Goal: Information Seeking & Learning: Learn about a topic

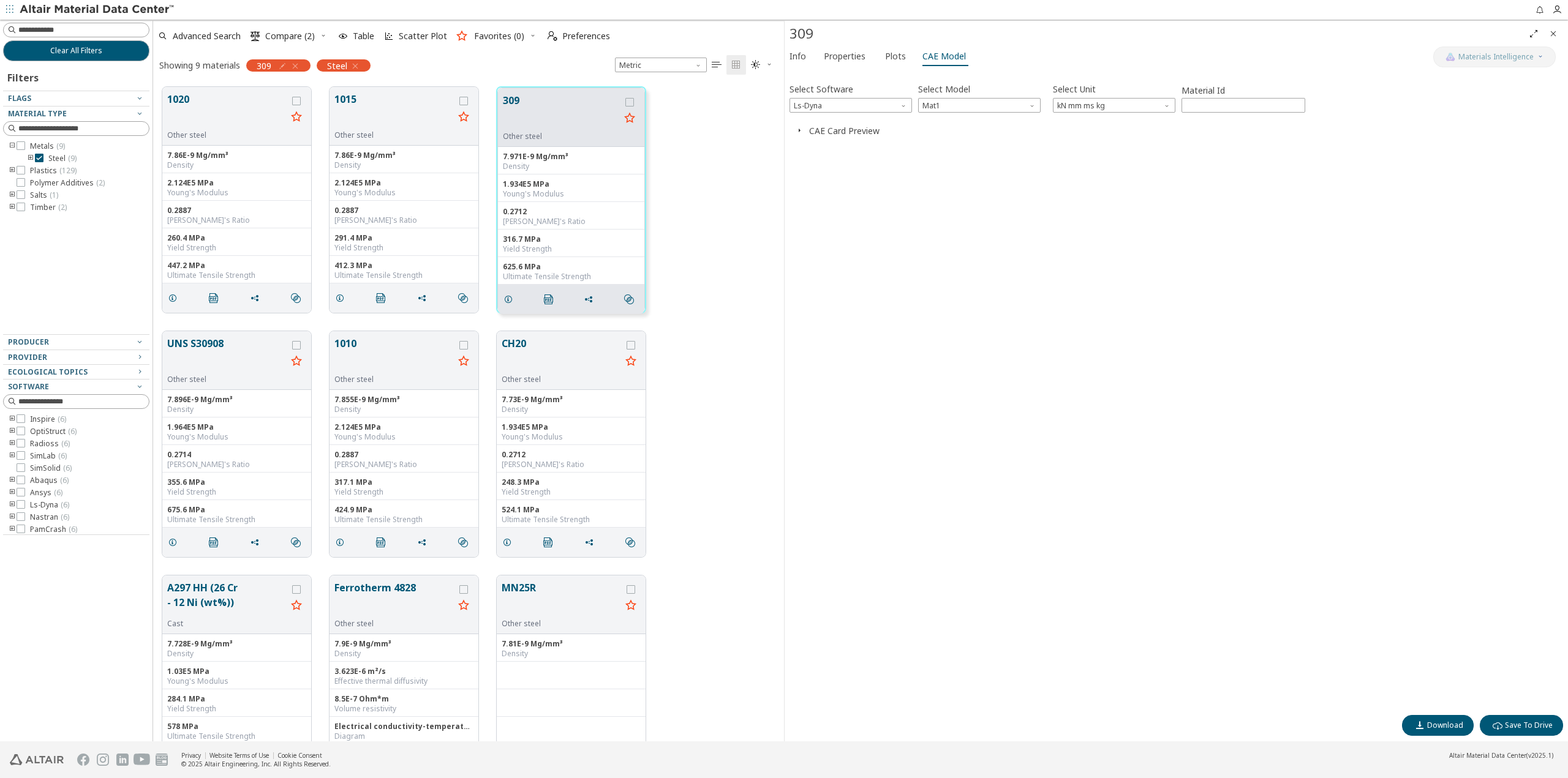
scroll to position [654, 621]
drag, startPoint x: 1118, startPoint y: 244, endPoint x: 1105, endPoint y: 224, distance: 23.9
click at [1118, 244] on div "Select Software Ls-Dyna Select Model Mat1 Select Unit kN mm ms kg Material Id *…" at bounding box center [1176, 391] width 774 height 635
click at [1019, 108] on span "Mat1" at bounding box center [979, 105] width 123 height 14
click at [990, 136] on span "Mat24" at bounding box center [979, 135] width 112 height 9
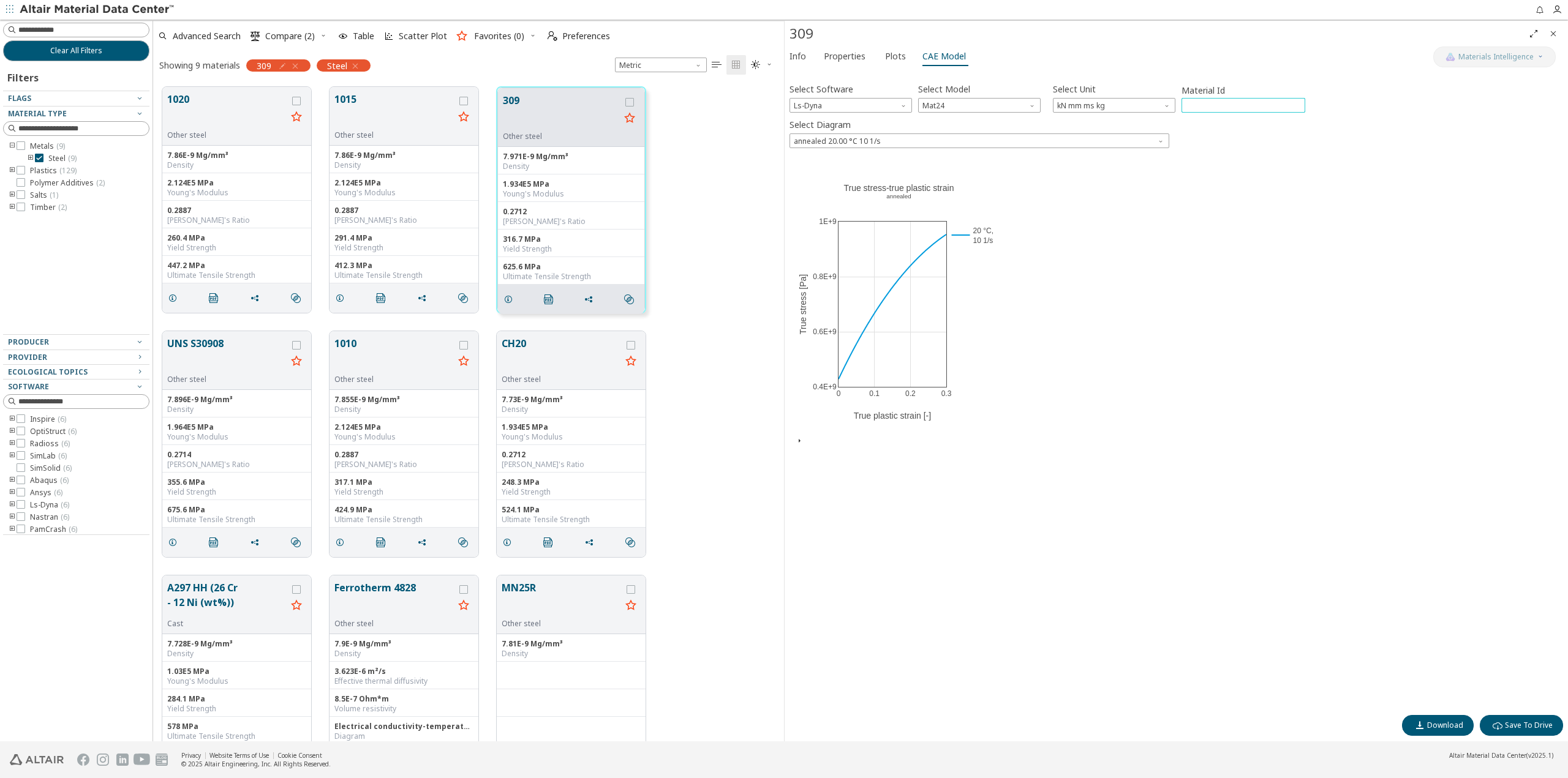
click at [1297, 105] on input "****" at bounding box center [1243, 105] width 123 height 13
click at [1297, 103] on input "****" at bounding box center [1243, 105] width 123 height 13
click at [1296, 111] on input "****" at bounding box center [1243, 105] width 123 height 13
click at [1297, 109] on input "****" at bounding box center [1243, 105] width 123 height 13
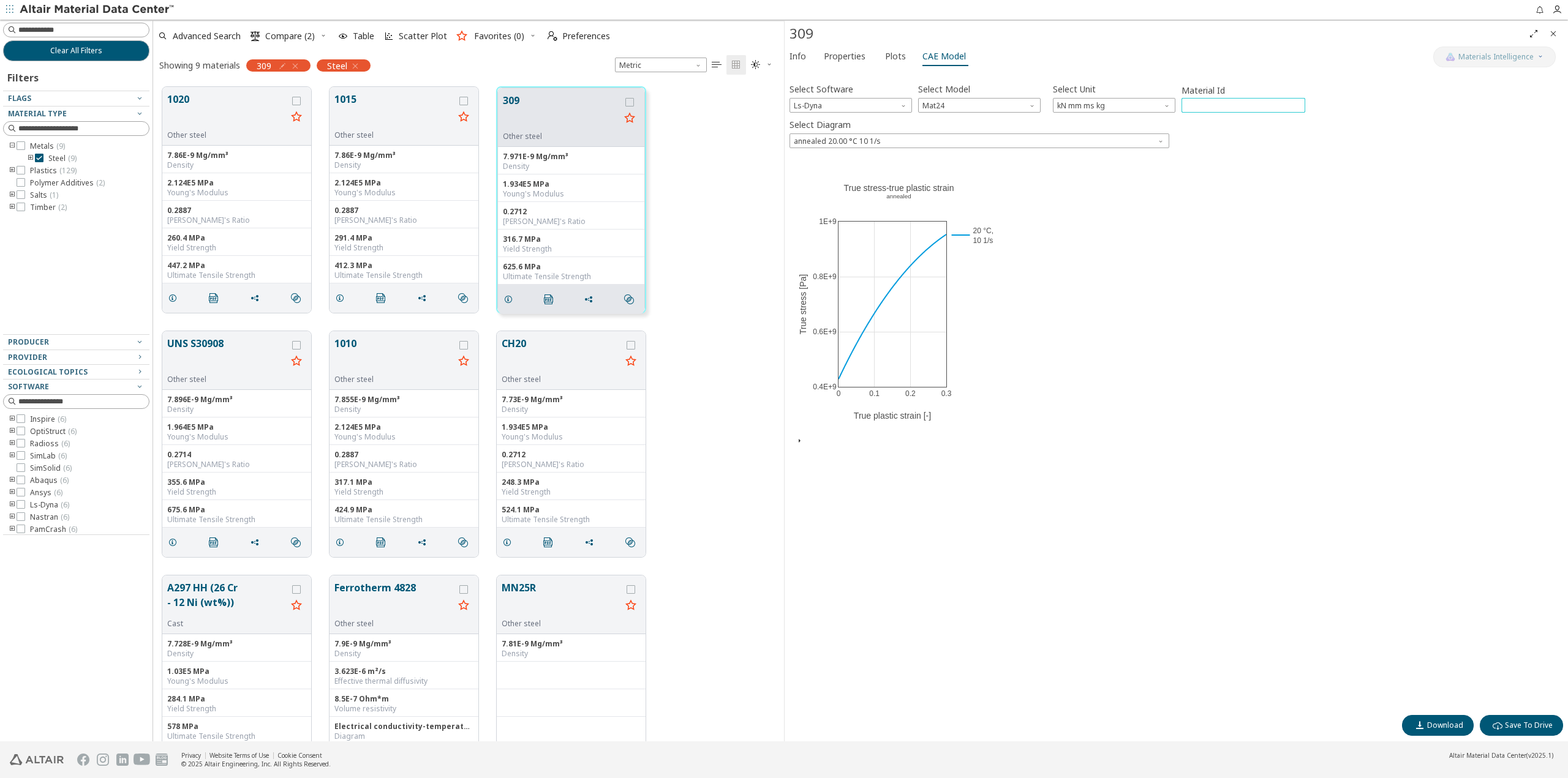
type input "****"
click at [1297, 109] on input "****" at bounding box center [1243, 105] width 123 height 13
click at [970, 132] on div "Select Diagram annealed 20.00 °C 10 1/s" at bounding box center [1176, 131] width 774 height 32
drag, startPoint x: 980, startPoint y: 138, endPoint x: 987, endPoint y: 136, distance: 7.3
click at [983, 136] on span "annealed 20.00 °C 10 1/s" at bounding box center [979, 140] width 380 height 14
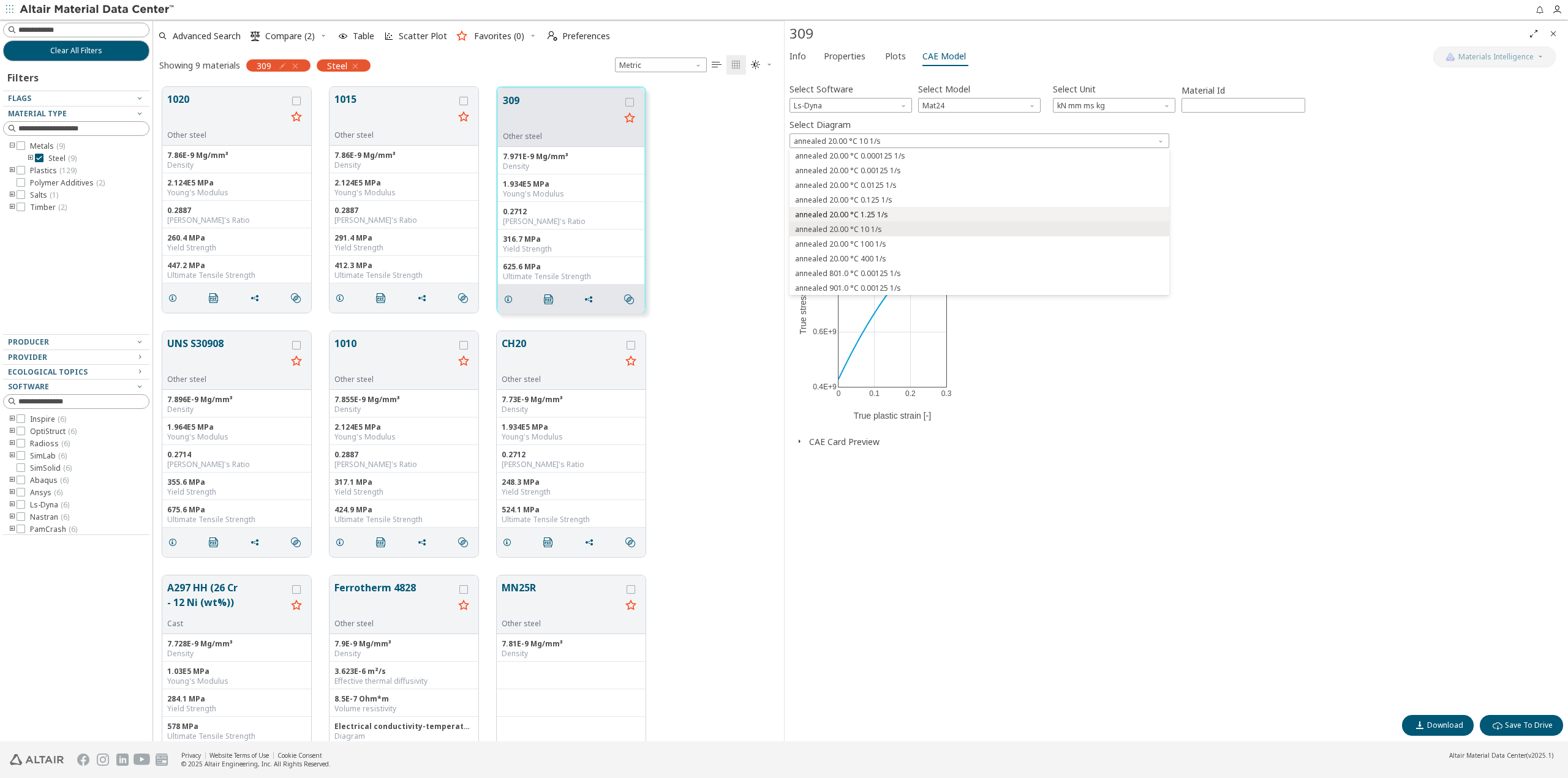
click at [972, 213] on span "annealed 20.00 °C 1.25 1/s" at bounding box center [979, 214] width 370 height 9
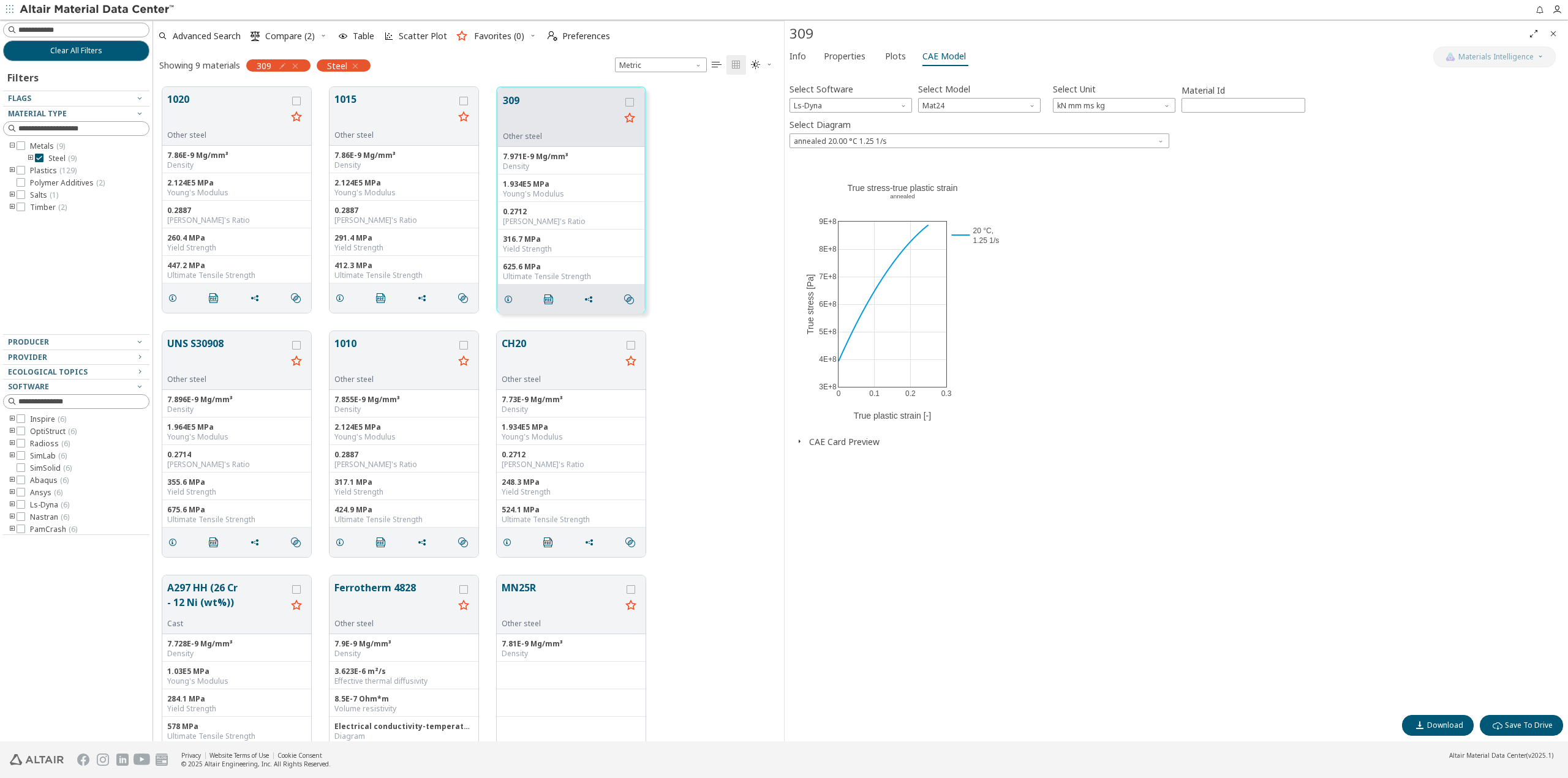
click at [800, 444] on icon "button" at bounding box center [799, 441] width 10 height 10
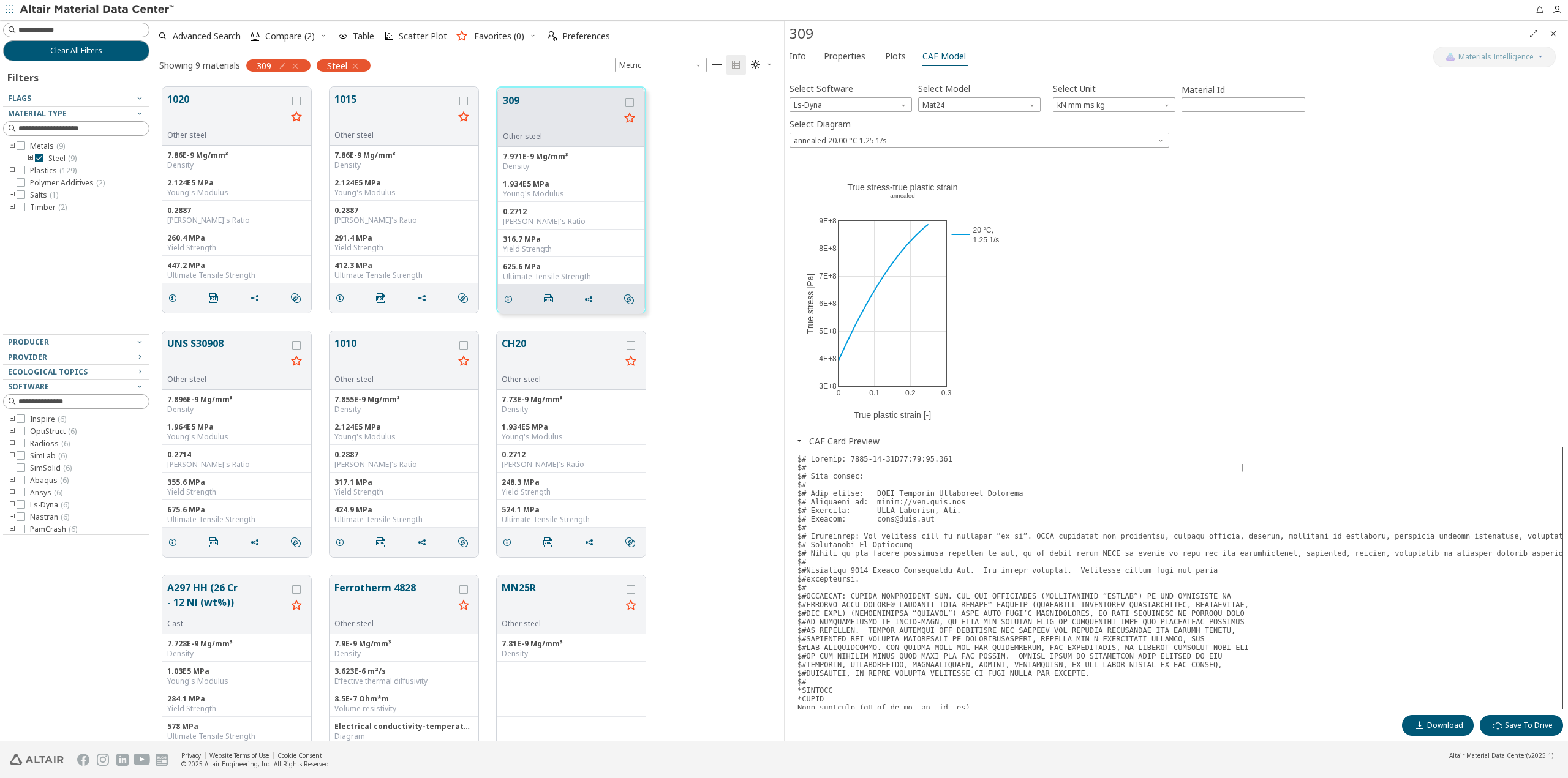
scroll to position [0, 0]
click at [1064, 136] on span "annealed 20.00 °C 1.25 1/s" at bounding box center [979, 140] width 380 height 14
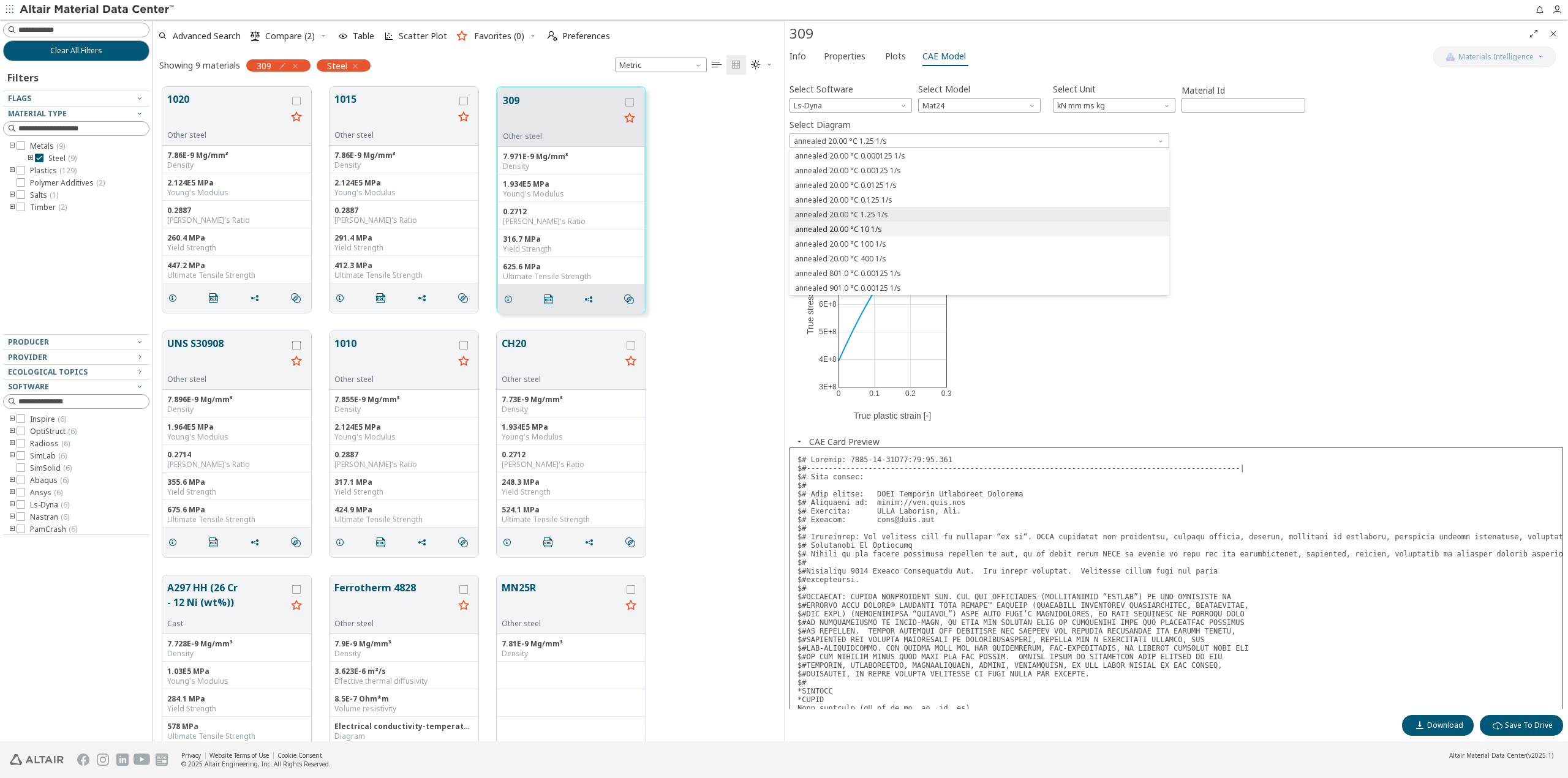
click at [955, 230] on span "annealed 20.00 °C 10 1/s" at bounding box center [979, 229] width 370 height 9
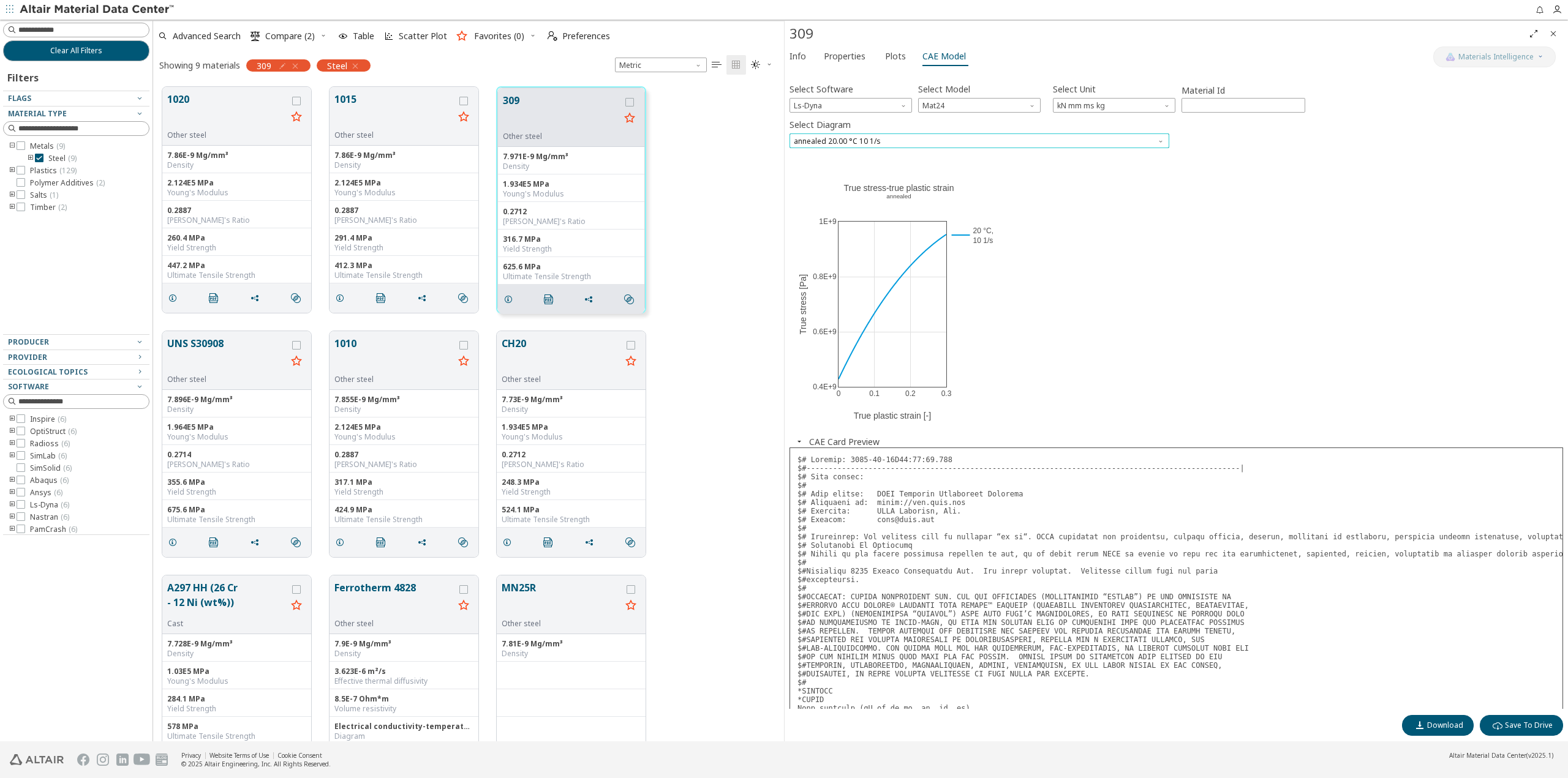
click at [1064, 141] on span "annealed 20.00 °C 10 1/s" at bounding box center [979, 140] width 380 height 14
click at [975, 229] on span "annealed 20.00 °C 10 1/s" at bounding box center [979, 229] width 370 height 9
click at [1264, 308] on div "0 0.1 0.2 0.3 0.4E+9 0.6E+9 0.8E+9 1E+9 20 °C, 10 1/s True stress-true plastic …" at bounding box center [1176, 297] width 774 height 275
click at [1026, 151] on div at bounding box center [1176, 154] width 774 height 6
click at [1019, 146] on span "annealed 20.00 °C 10 1/s" at bounding box center [979, 140] width 380 height 14
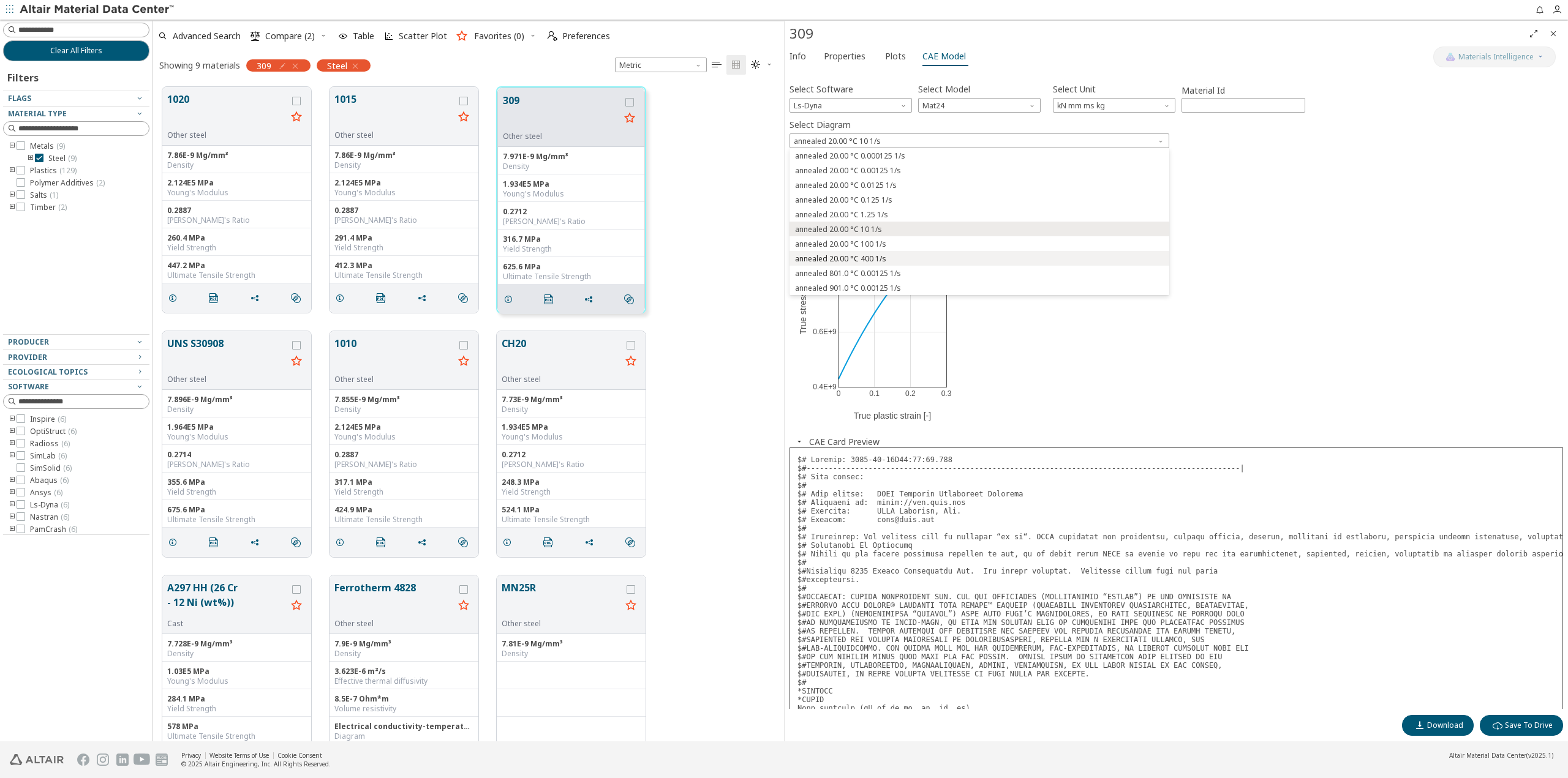
click at [941, 260] on span "annealed 20.00 °C 400 1/s" at bounding box center [979, 258] width 370 height 9
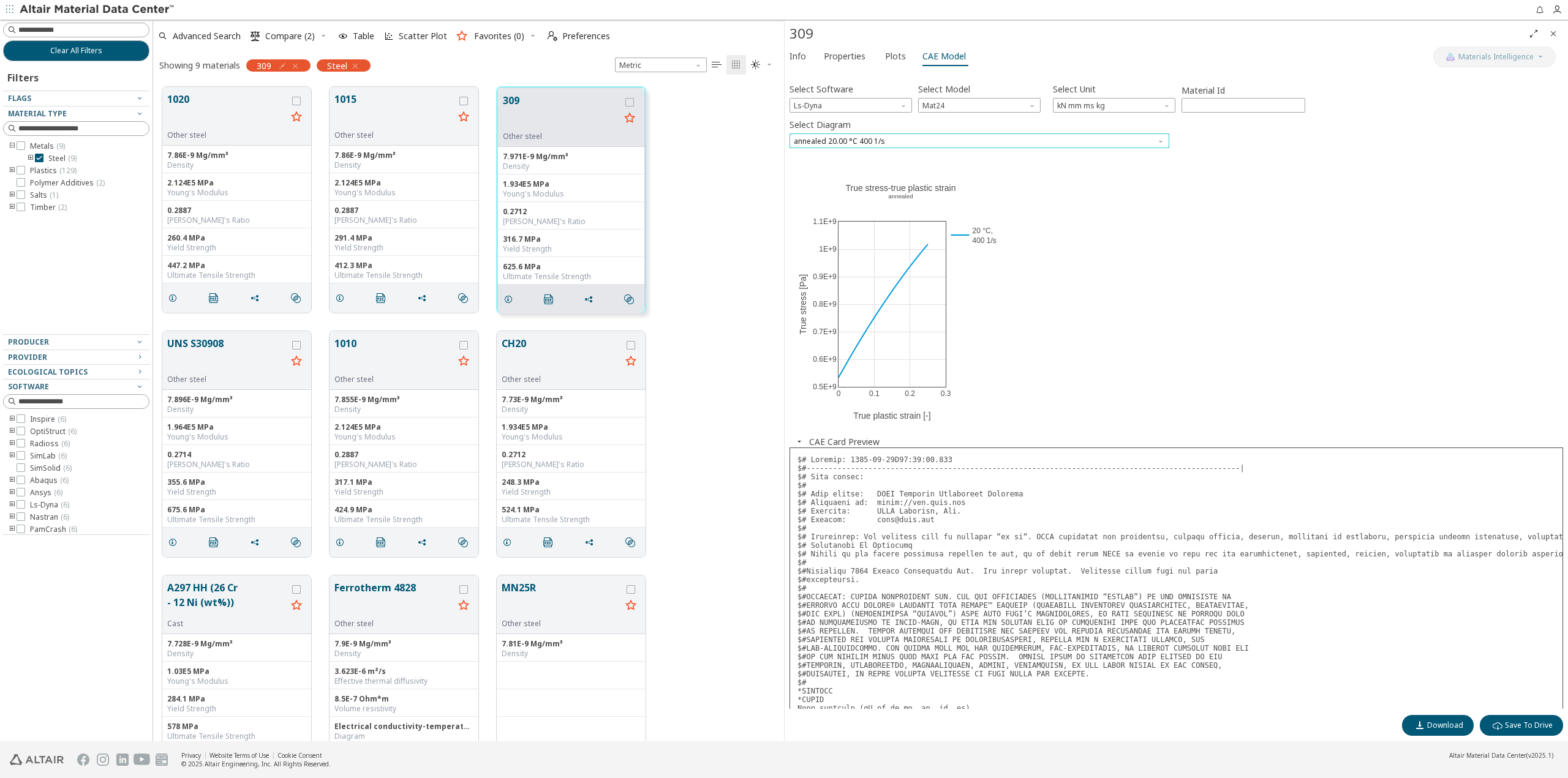
click at [1052, 142] on span "annealed 20.00 °C 400 1/s" at bounding box center [979, 140] width 380 height 14
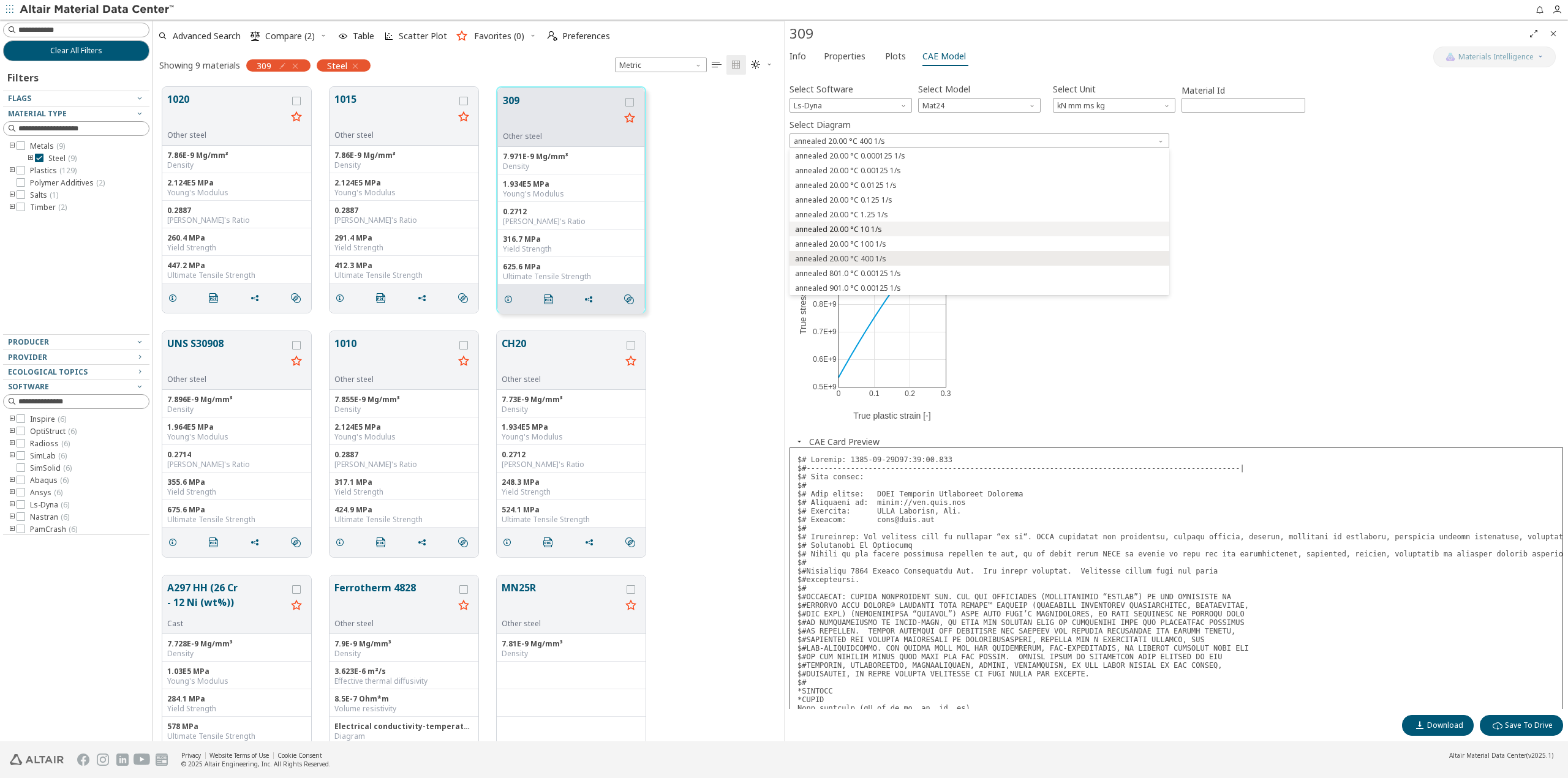
click at [1023, 226] on span "annealed 20.00 °C 10 1/s" at bounding box center [979, 229] width 370 height 9
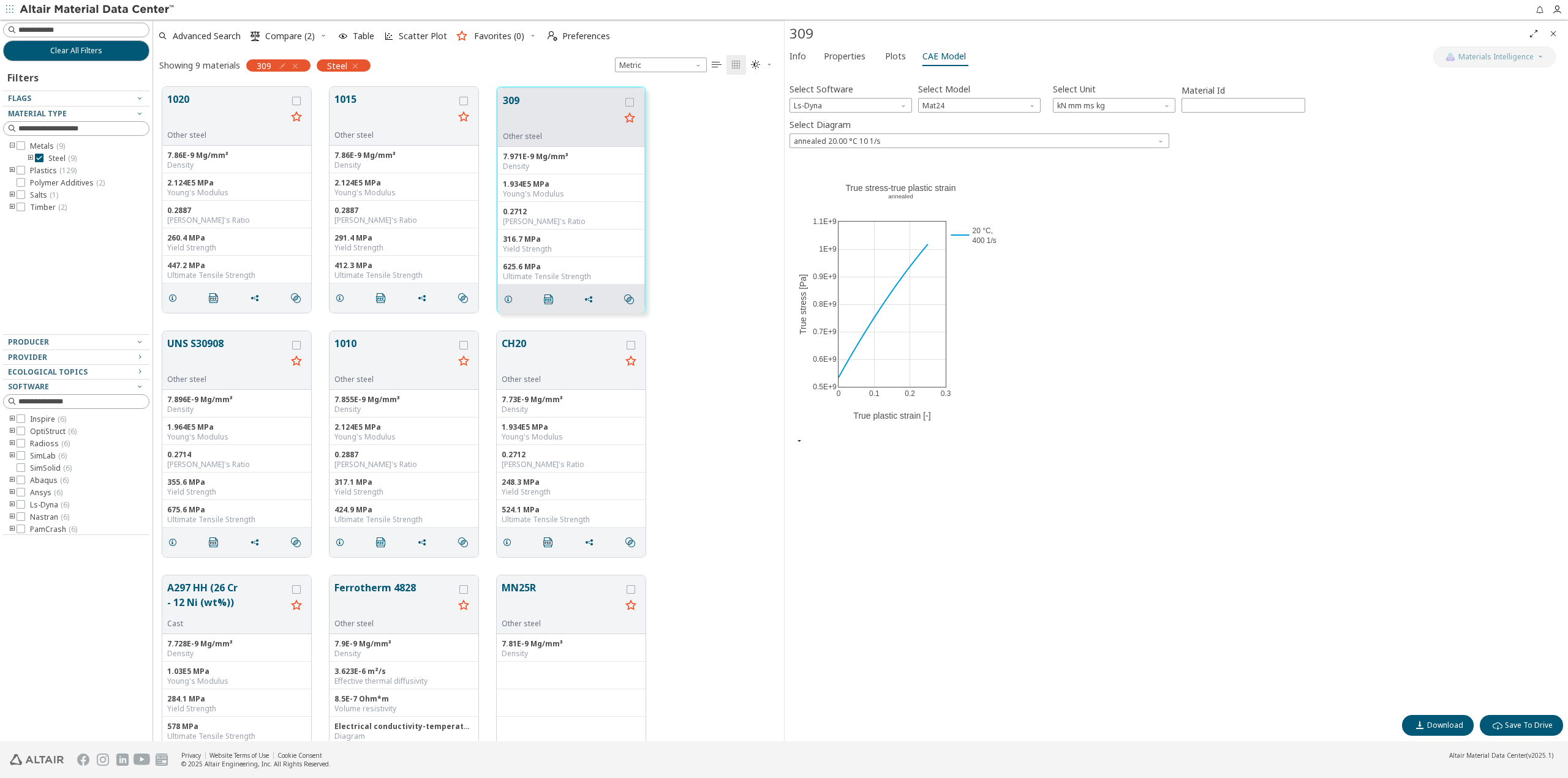
click at [1176, 262] on div "0 0.1 0.2 0.3 0.5E+9 0.6E+9 0.7E+9 0.8E+9 0.9E+9 1E+9 1.1E+9 20 °C, 400 1/s Tru…" at bounding box center [1176, 297] width 774 height 275
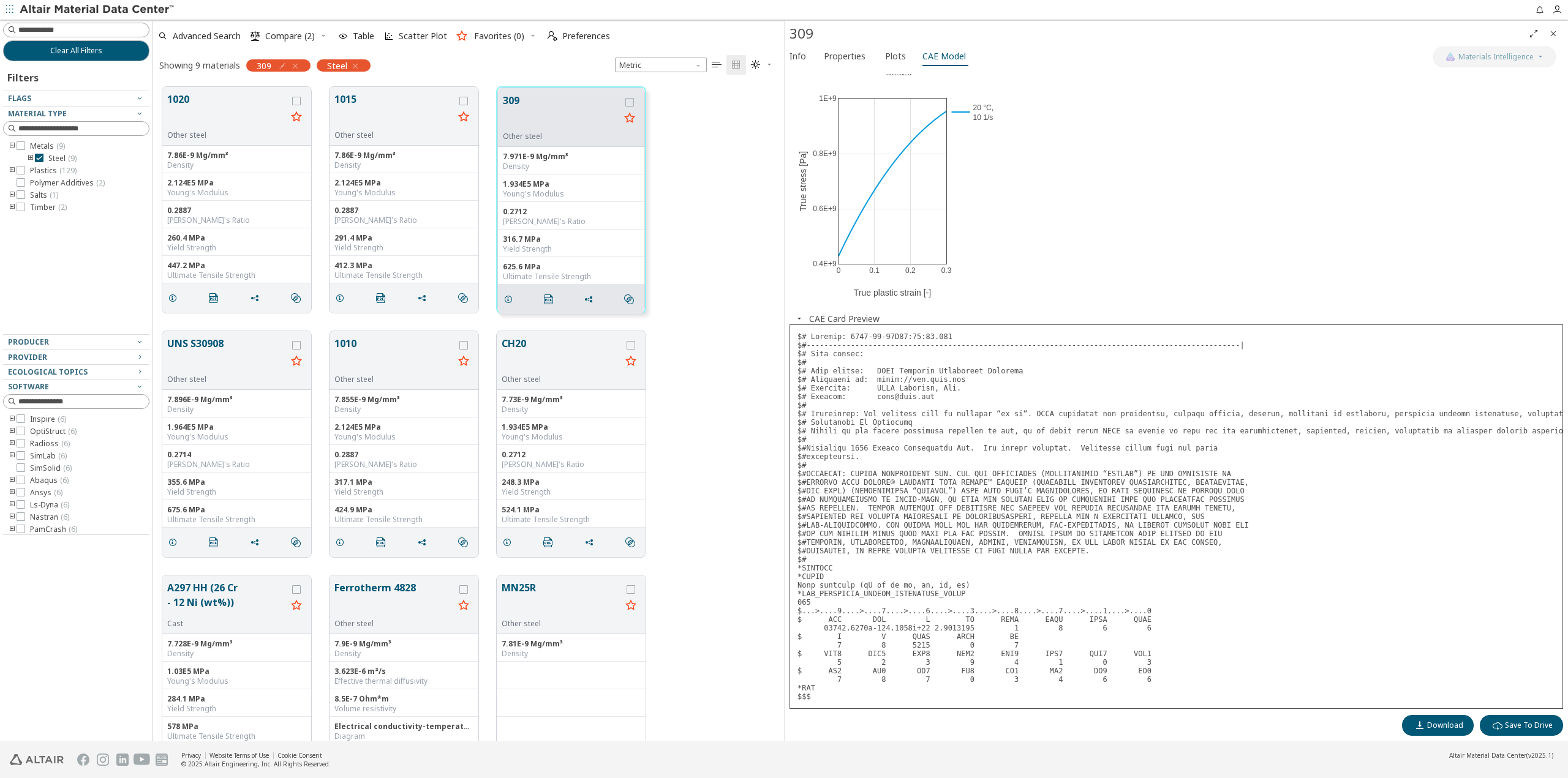
scroll to position [132, 0]
click at [894, 57] on span "Plots" at bounding box center [895, 56] width 21 height 20
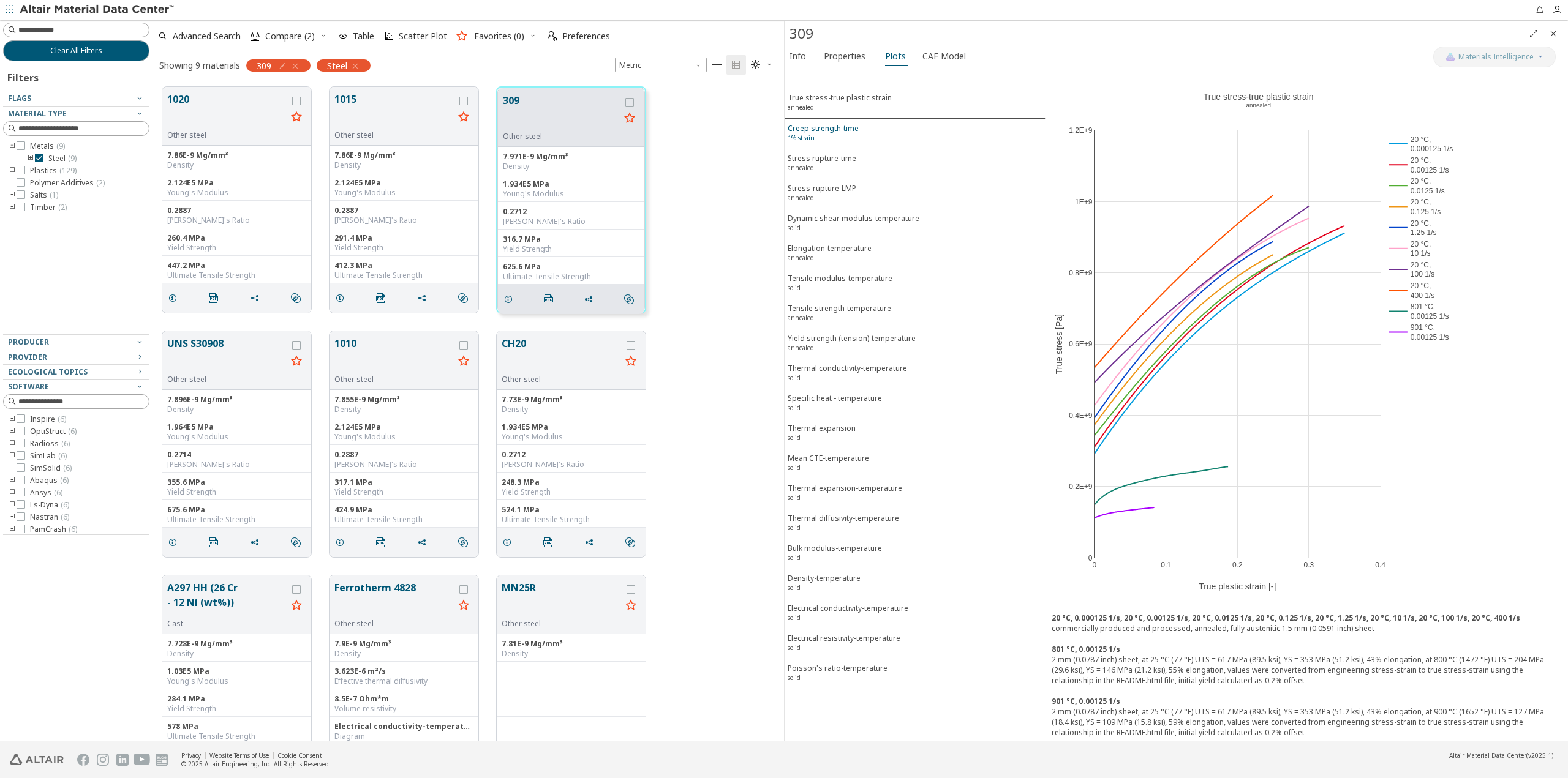
click at [860, 128] on span "Creep strength-time 1% strain" at bounding box center [915, 134] width 254 height 23
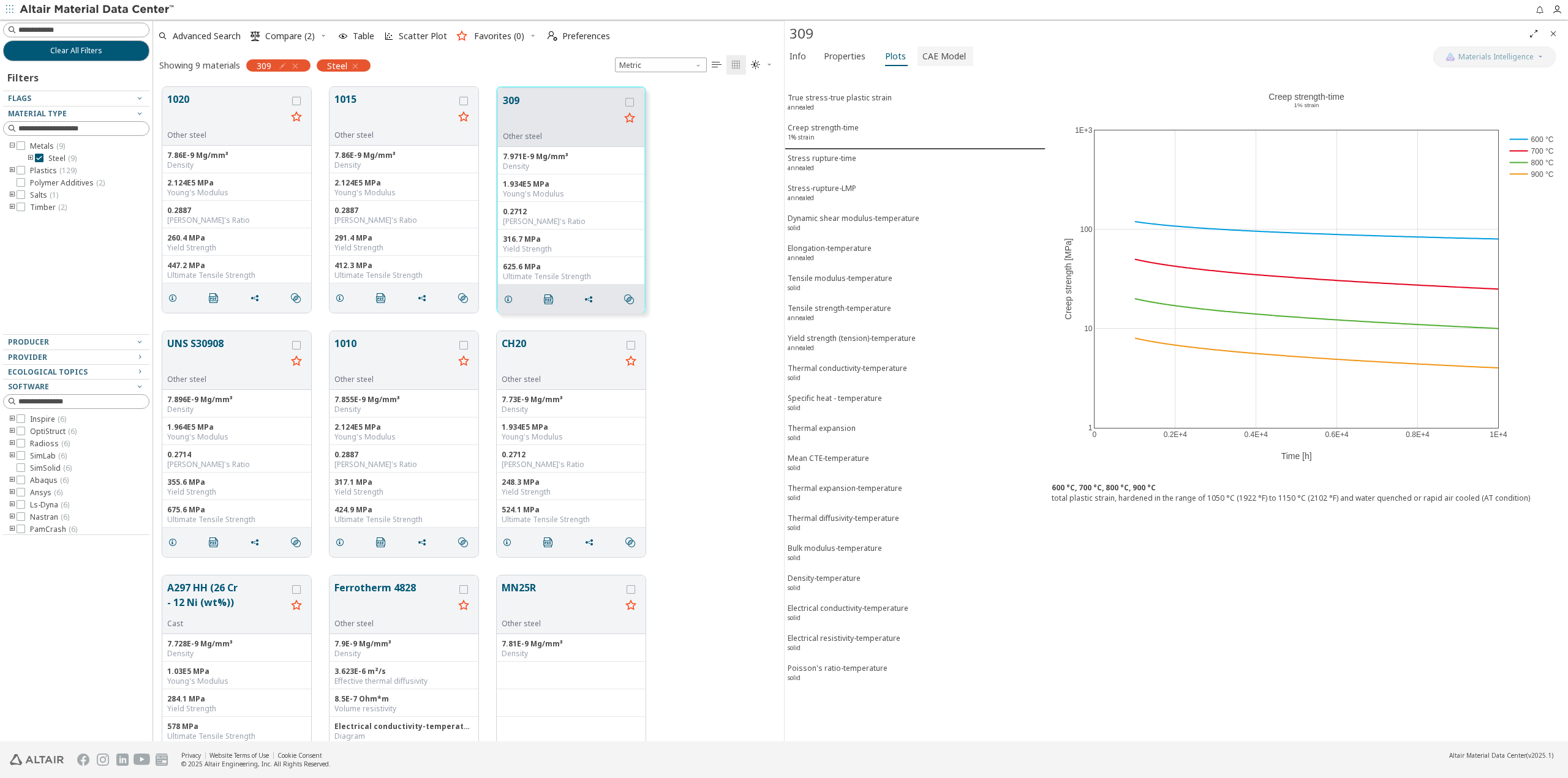
click at [927, 52] on span "CAE Model" at bounding box center [944, 56] width 44 height 20
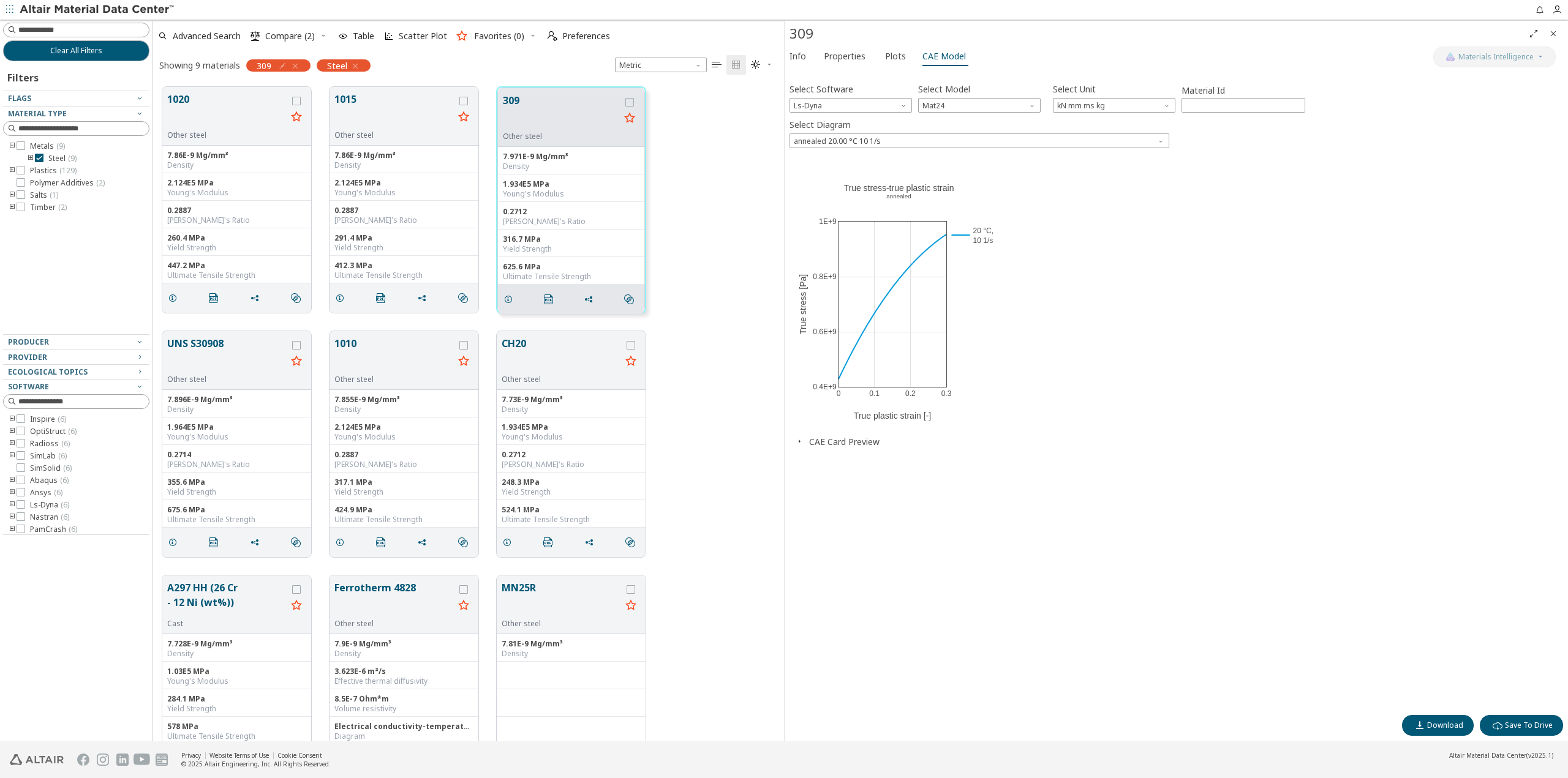
click at [800, 441] on icon "button" at bounding box center [799, 441] width 10 height 10
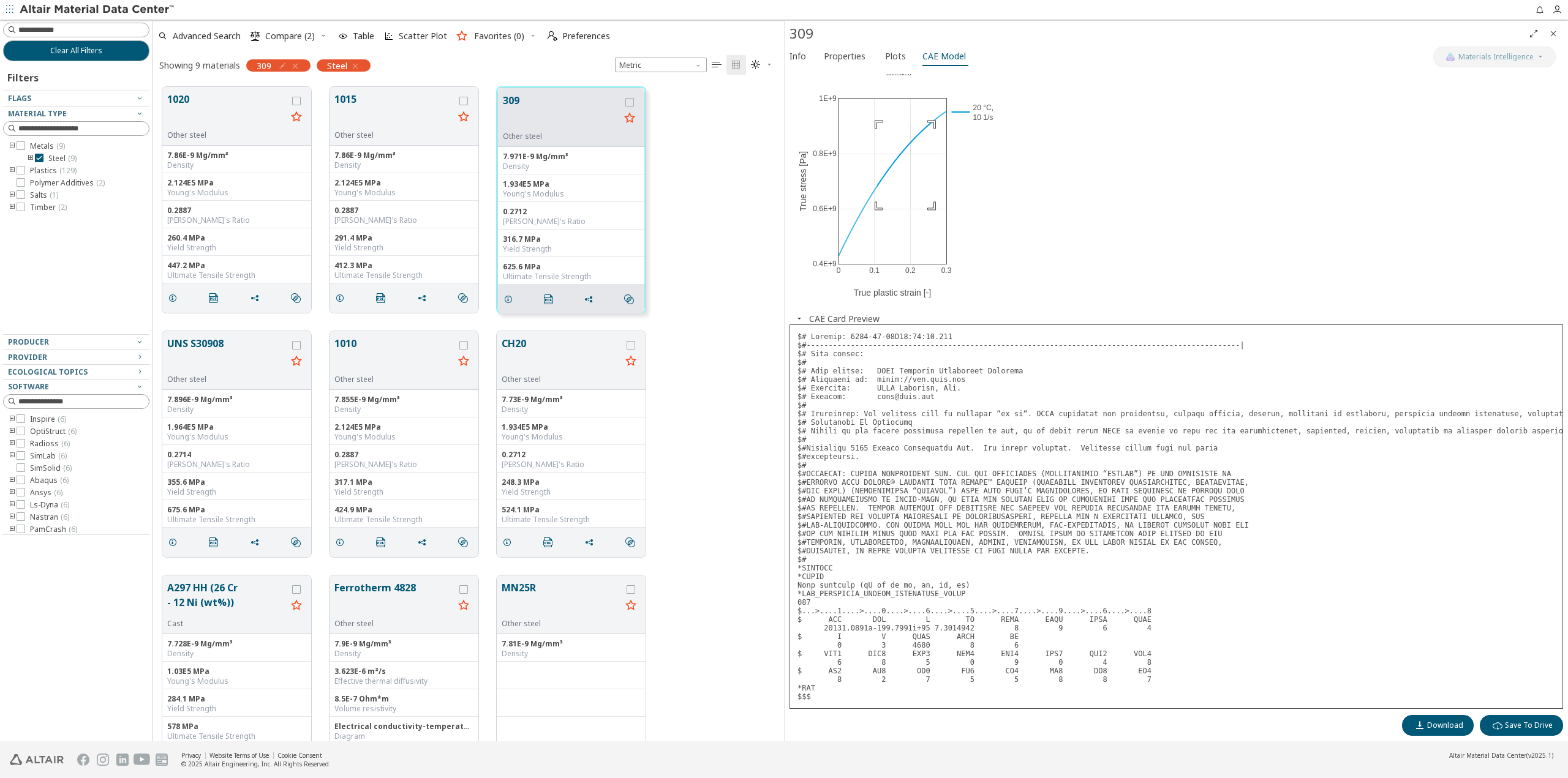
drag, startPoint x: 934, startPoint y: 113, endPoint x: 866, endPoint y: 213, distance: 120.9
drag, startPoint x: 895, startPoint y: 215, endPoint x: 913, endPoint y: 232, distance: 24.8
drag, startPoint x: 947, startPoint y: 254, endPoint x: 972, endPoint y: 280, distance: 36.1
drag, startPoint x: 924, startPoint y: 237, endPoint x: 902, endPoint y: 237, distance: 22.0
click at [886, 49] on span "Plots" at bounding box center [895, 56] width 21 height 20
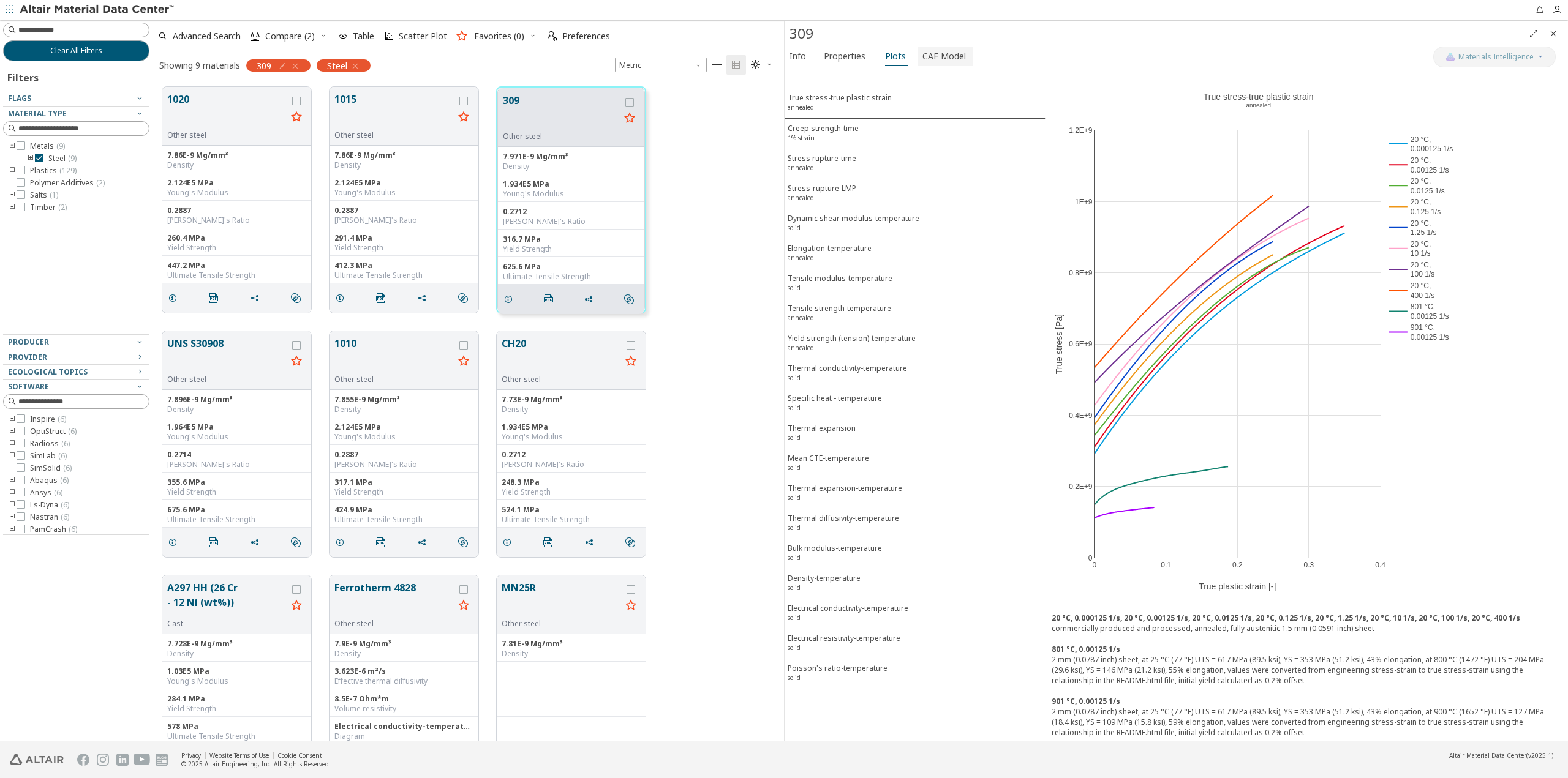
click at [953, 57] on span "CAE Model" at bounding box center [944, 56] width 44 height 20
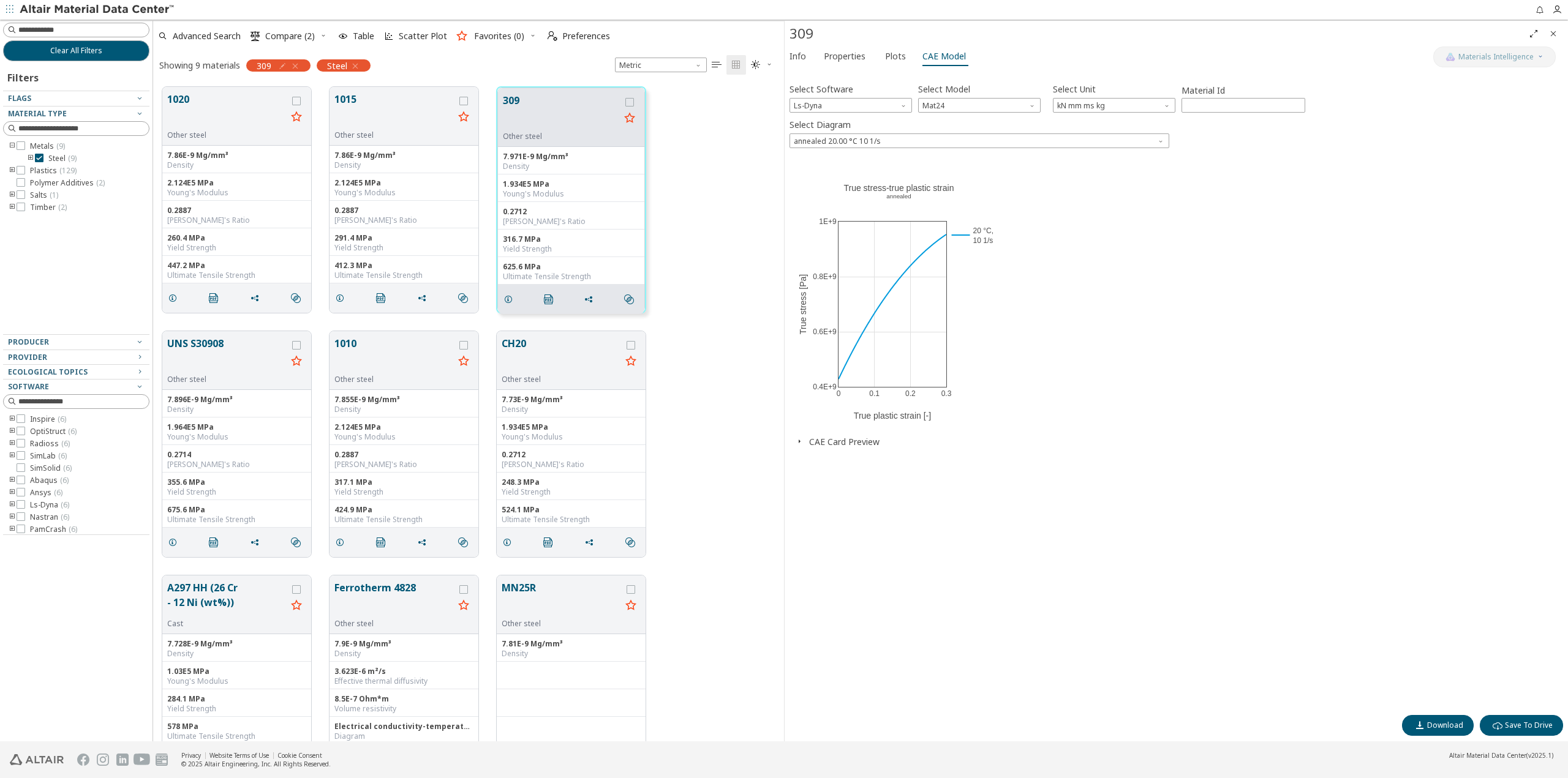
click at [805, 442] on span "button" at bounding box center [798, 442] width 14 height 11
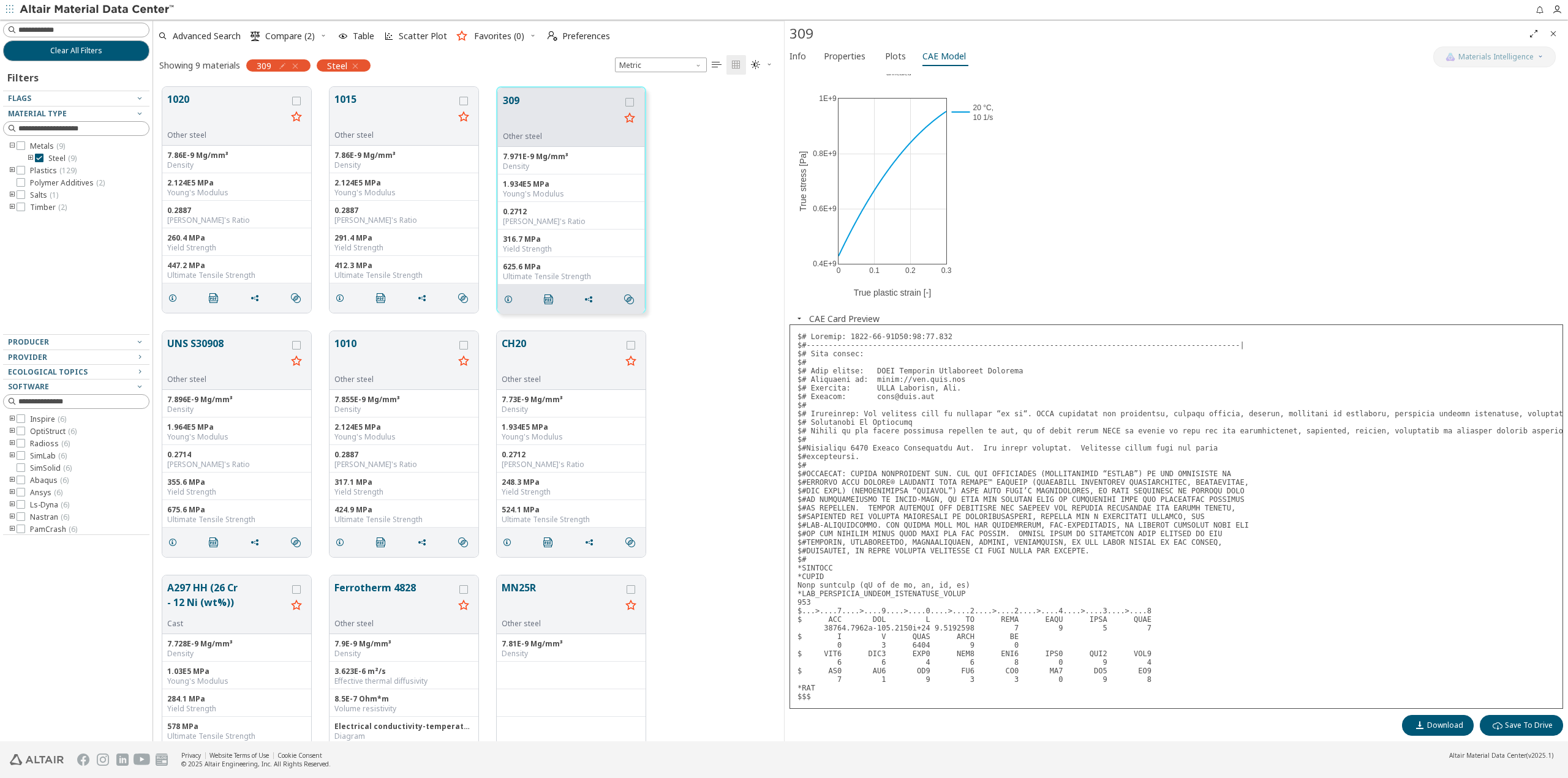
drag, startPoint x: 1124, startPoint y: 254, endPoint x: 1053, endPoint y: 248, distance: 71.3
click at [1124, 254] on div "0 0.1 0.2 0.3 0.4E+9 0.6E+9 0.8E+9 1E+9 20 °C, 10 1/s True stress-true plastic …" at bounding box center [1176, 174] width 774 height 275
drag, startPoint x: 947, startPoint y: 256, endPoint x: 946, endPoint y: 248, distance: 8.1
click at [1093, 244] on div "0 0.1 0.2 0.3 0.6E+9 0.8E+9 1E+9 0.4E+9 20 °C, 10 1/s True stress-true plastic …" at bounding box center [1176, 174] width 774 height 275
click at [1257, 166] on div "0 0.1 0.2 0.3 0.6E+9 0.8E+9 1E+9 0.4E+9 20 °C, 10 1/s True stress-true plastic …" at bounding box center [1176, 174] width 774 height 275
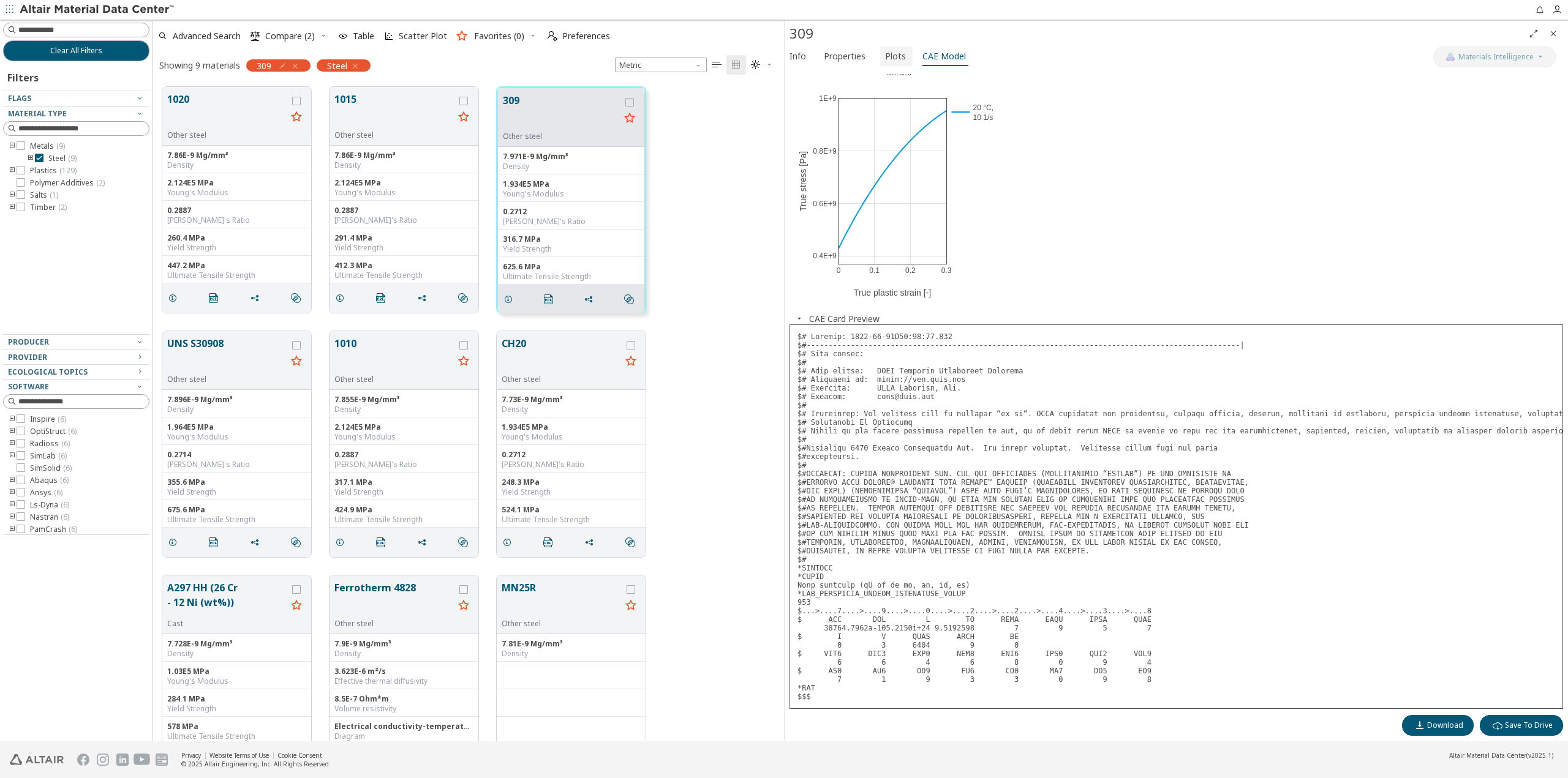
click at [893, 54] on span "Plots" at bounding box center [895, 56] width 21 height 20
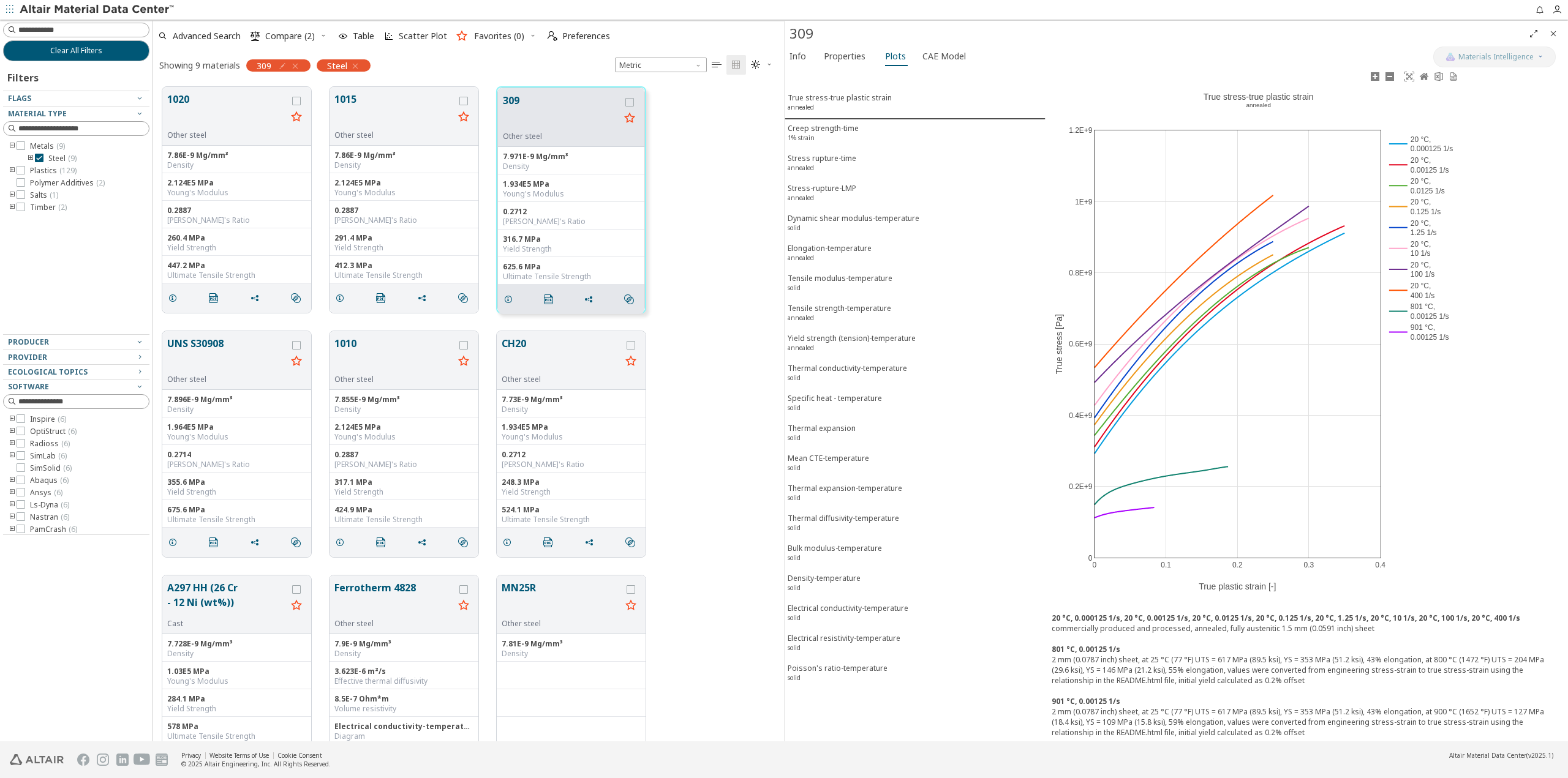
click at [1426, 141] on rect at bounding box center [1423, 144] width 74 height 21
click at [1413, 144] on rect at bounding box center [1423, 144] width 74 height 21
click at [1429, 168] on rect at bounding box center [1423, 165] width 74 height 21
click at [1427, 188] on rect at bounding box center [1423, 186] width 74 height 21
click at [1427, 209] on rect at bounding box center [1423, 207] width 74 height 21
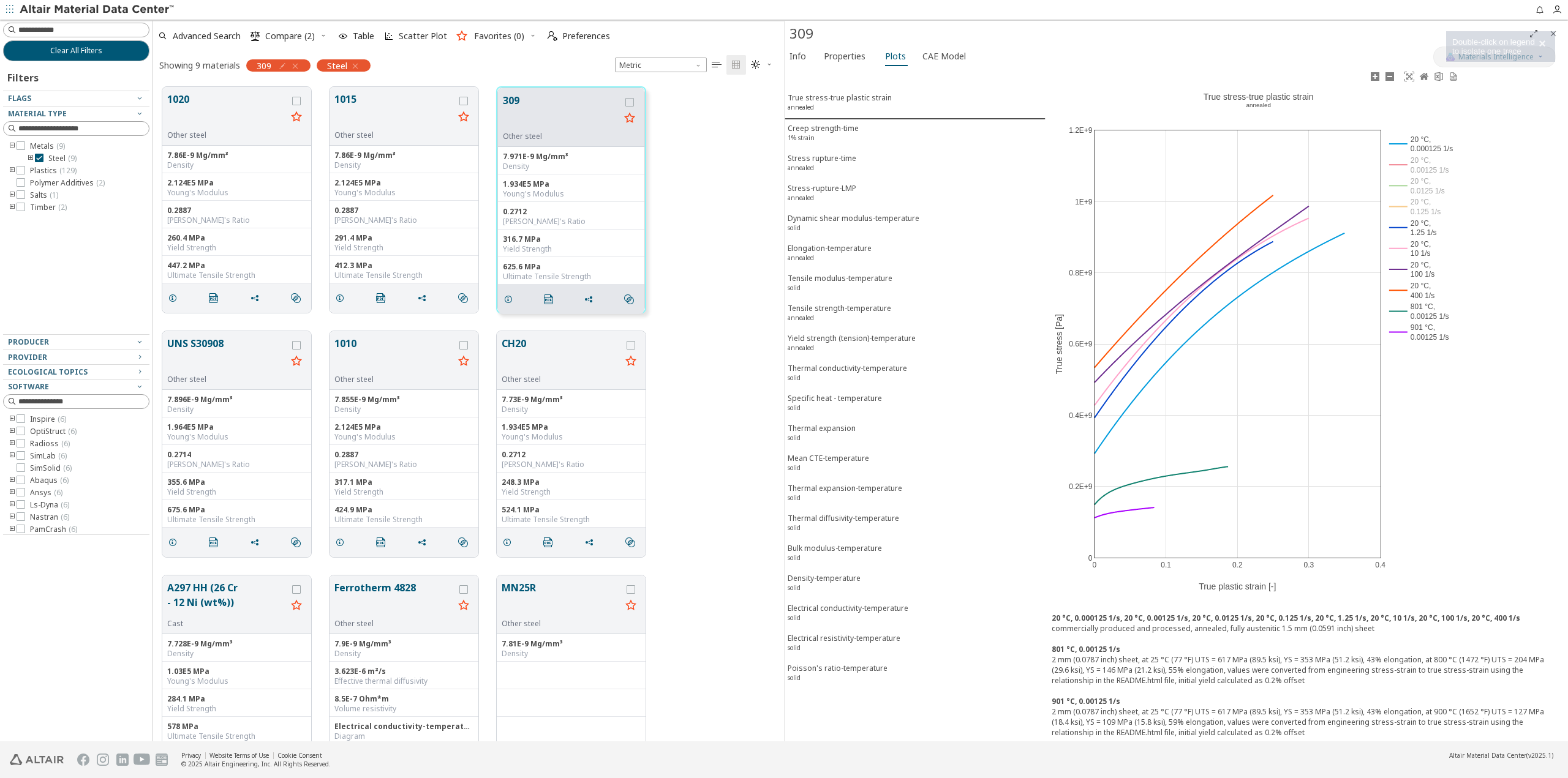
drag, startPoint x: 1424, startPoint y: 229, endPoint x: 1422, endPoint y: 239, distance: 10.2
click at [1424, 230] on rect at bounding box center [1423, 228] width 74 height 21
click at [1420, 251] on rect at bounding box center [1423, 249] width 74 height 21
drag, startPoint x: 1418, startPoint y: 269, endPoint x: 1419, endPoint y: 287, distance: 18.0
click at [1418, 273] on rect at bounding box center [1423, 269] width 74 height 21
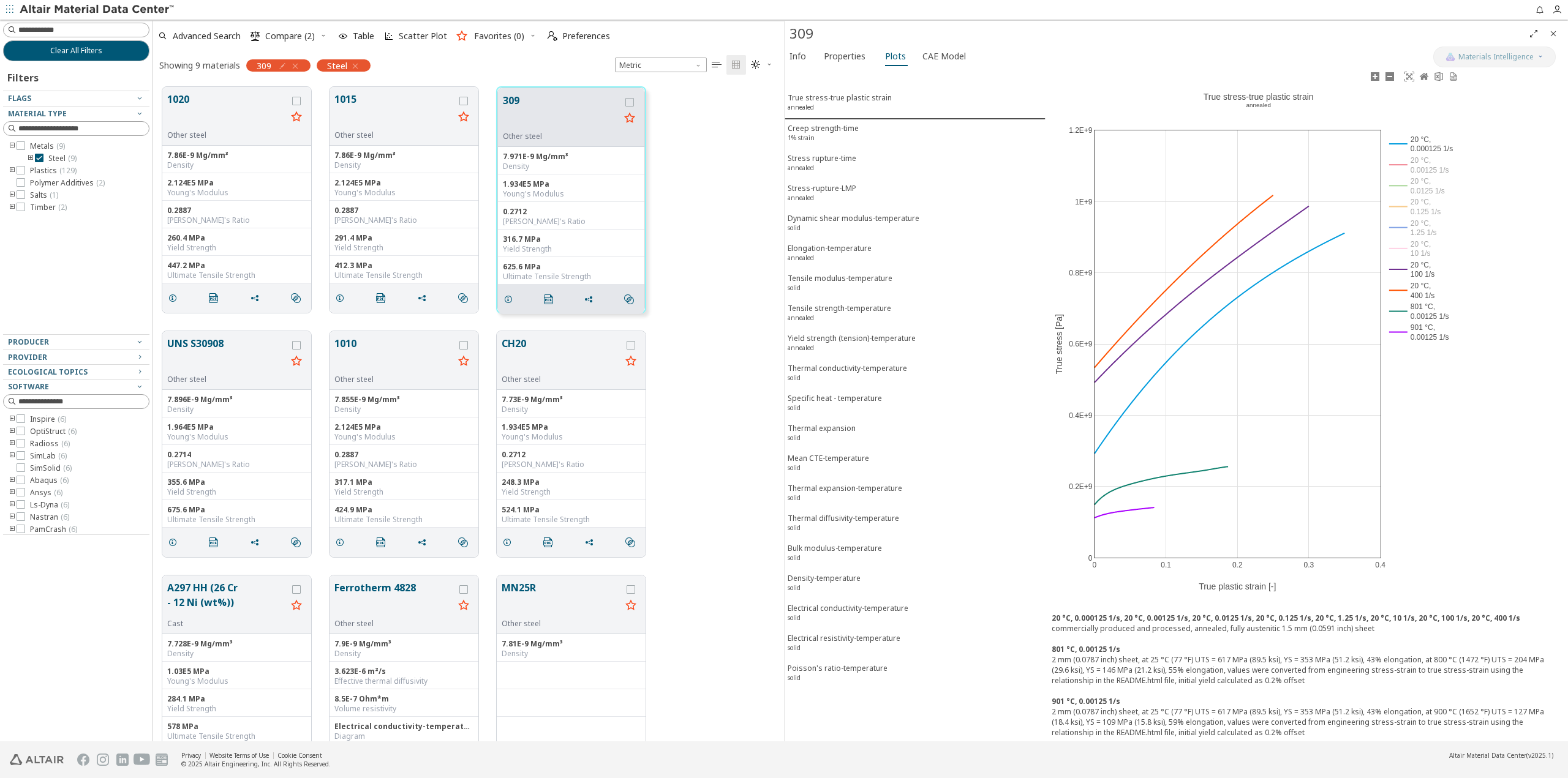
drag, startPoint x: 1419, startPoint y: 290, endPoint x: 1419, endPoint y: 300, distance: 10.0
click at [1419, 295] on rect at bounding box center [1423, 290] width 74 height 21
drag, startPoint x: 1419, startPoint y: 317, endPoint x: 1420, endPoint y: 324, distance: 7.1
click at [1420, 320] on rect at bounding box center [1423, 311] width 74 height 21
click at [1422, 311] on rect at bounding box center [1423, 311] width 74 height 21
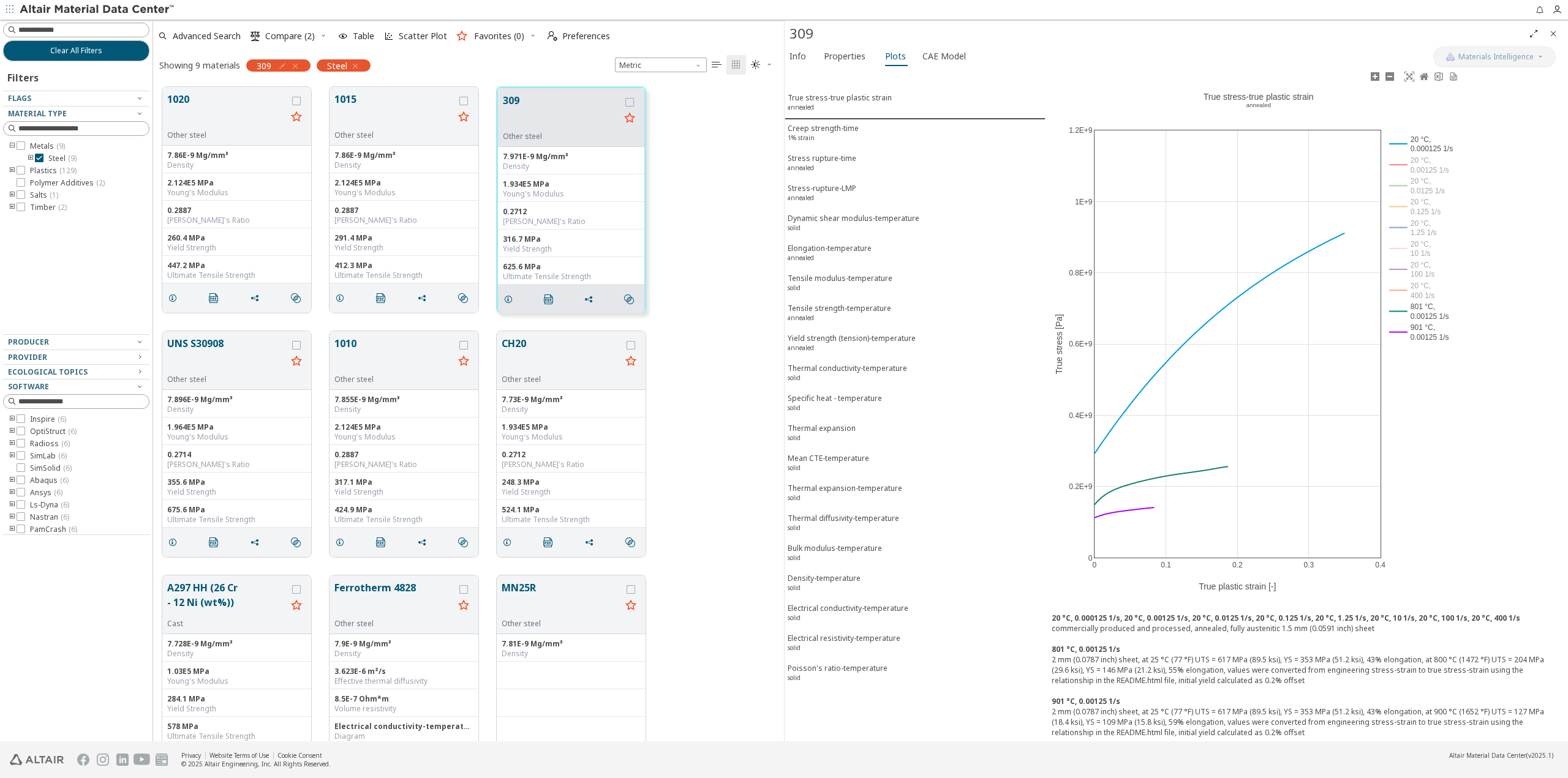
click at [1423, 331] on rect at bounding box center [1423, 331] width 74 height 21
click at [1423, 314] on rect at bounding box center [1423, 311] width 74 height 21
click at [1426, 290] on rect at bounding box center [1423, 290] width 74 height 21
click at [1422, 269] on rect at bounding box center [1423, 269] width 74 height 21
click at [1421, 249] on rect at bounding box center [1423, 249] width 74 height 21
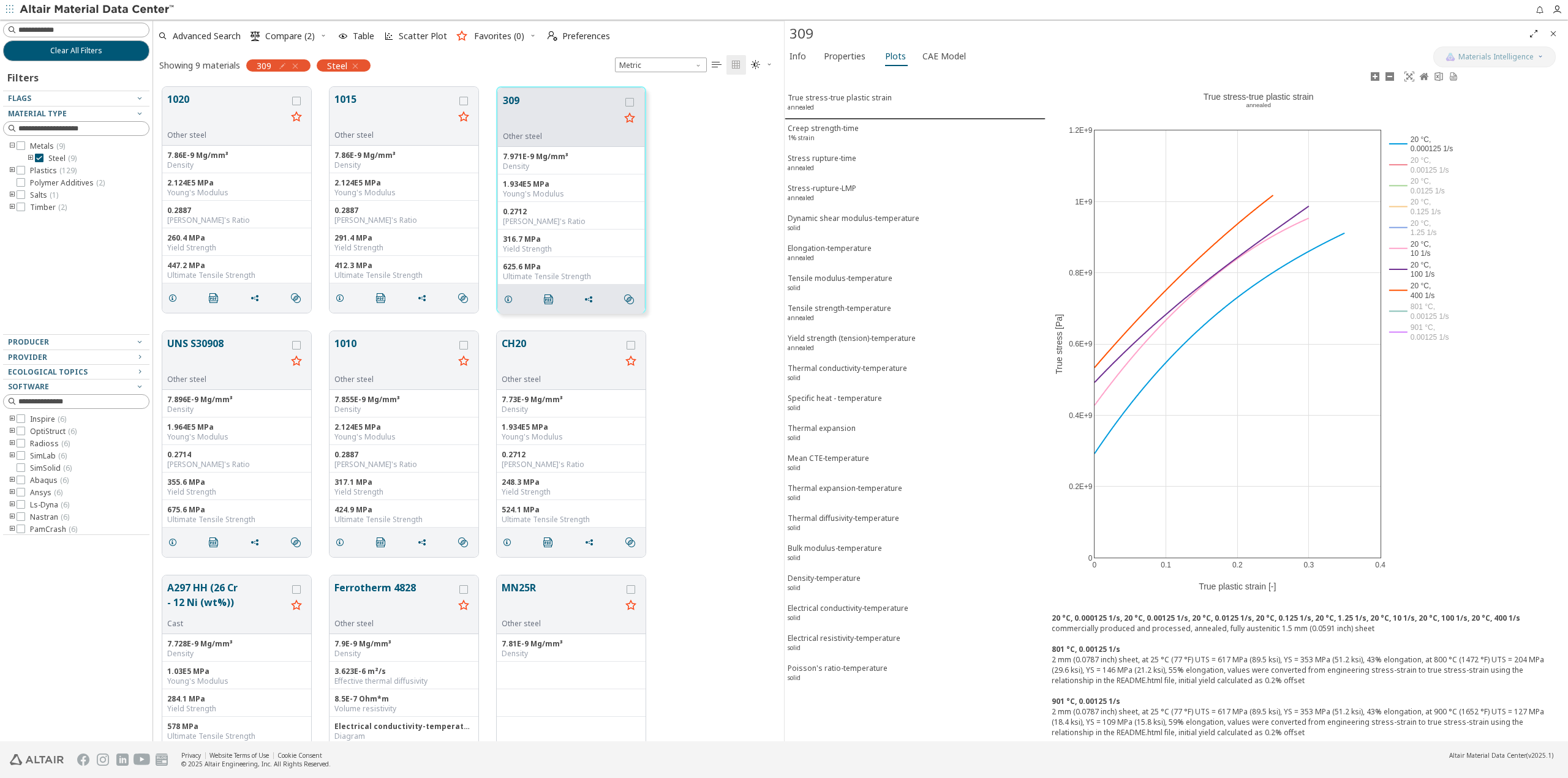
click at [1423, 230] on rect at bounding box center [1423, 228] width 74 height 21
click at [1419, 213] on rect at bounding box center [1423, 207] width 74 height 21
click at [1422, 186] on rect at bounding box center [1423, 186] width 74 height 21
click at [1426, 167] on rect at bounding box center [1423, 165] width 74 height 21
click at [1433, 147] on rect at bounding box center [1423, 144] width 74 height 21
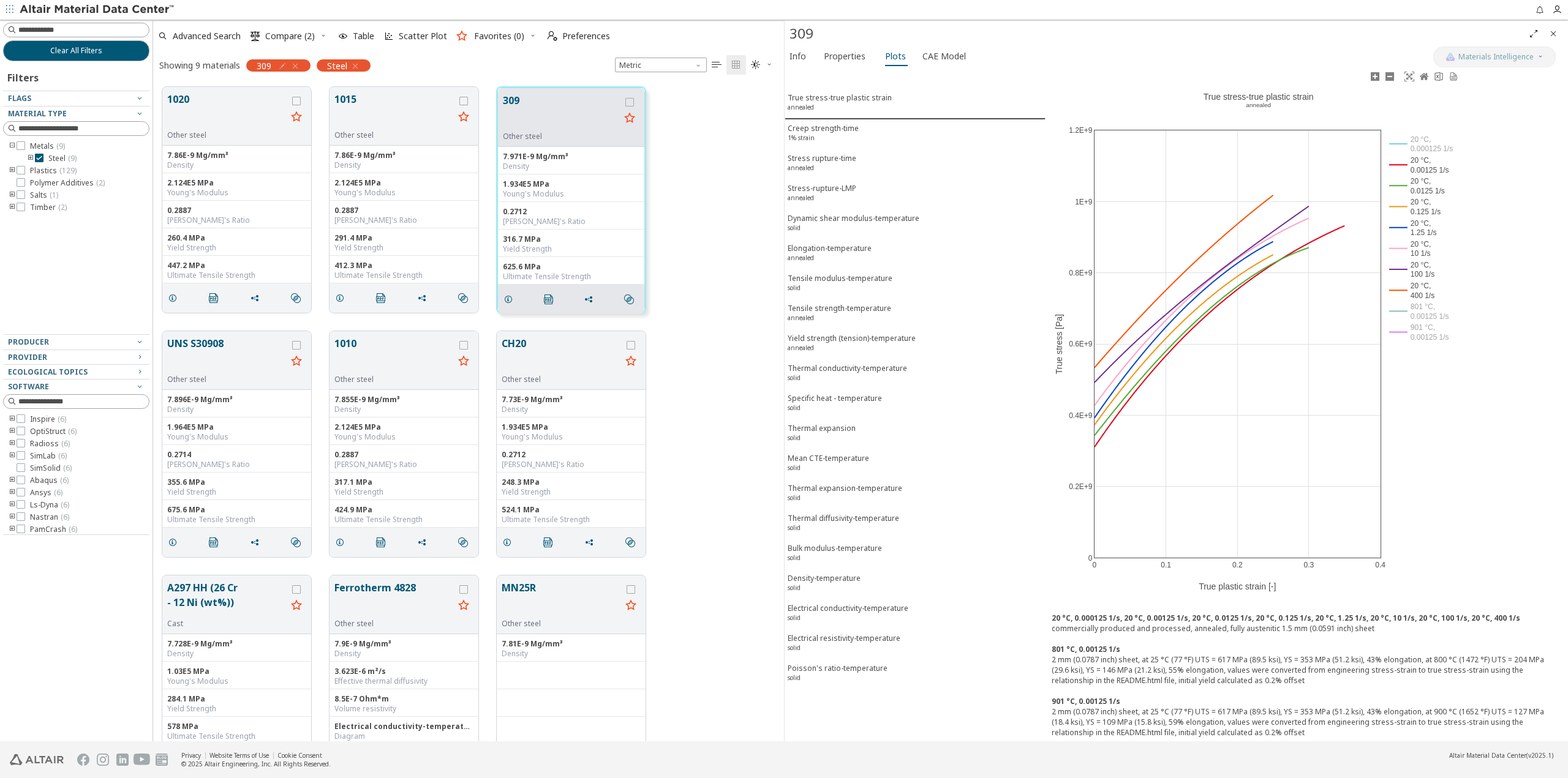
click at [1433, 147] on rect at bounding box center [1423, 144] width 74 height 21
click at [1439, 73] on icon at bounding box center [1438, 76] width 8 height 10
click at [1426, 140] on rect at bounding box center [1423, 144] width 74 height 21
click at [1426, 335] on rect at bounding box center [1423, 331] width 74 height 21
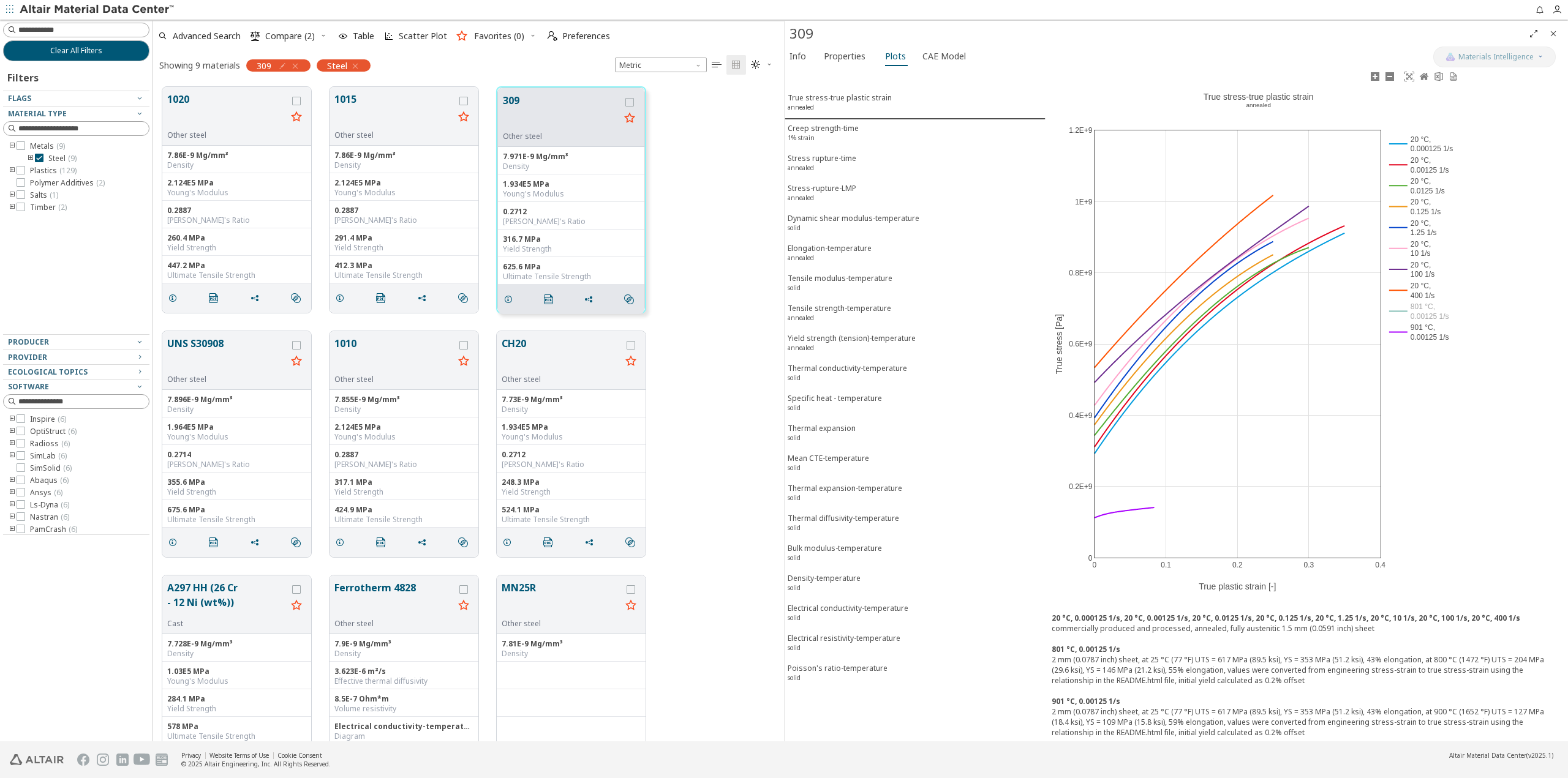
click at [1424, 312] on rect at bounding box center [1423, 311] width 74 height 21
click at [815, 640] on div "Electrical resistivity-temperature solid" at bounding box center [844, 645] width 112 height 23
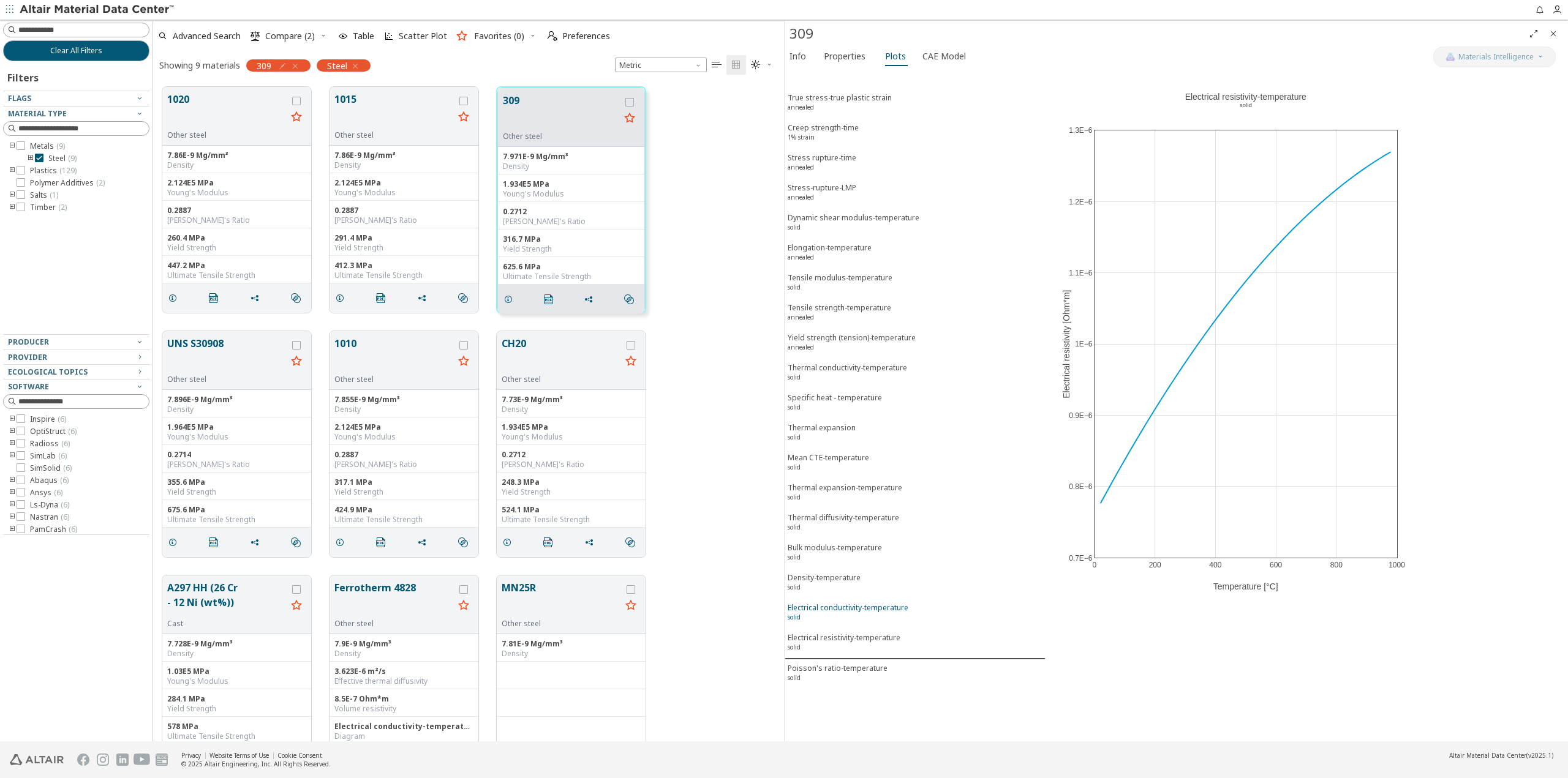
click at [880, 603] on div "Electrical conductivity-temperature solid" at bounding box center [848, 614] width 121 height 23
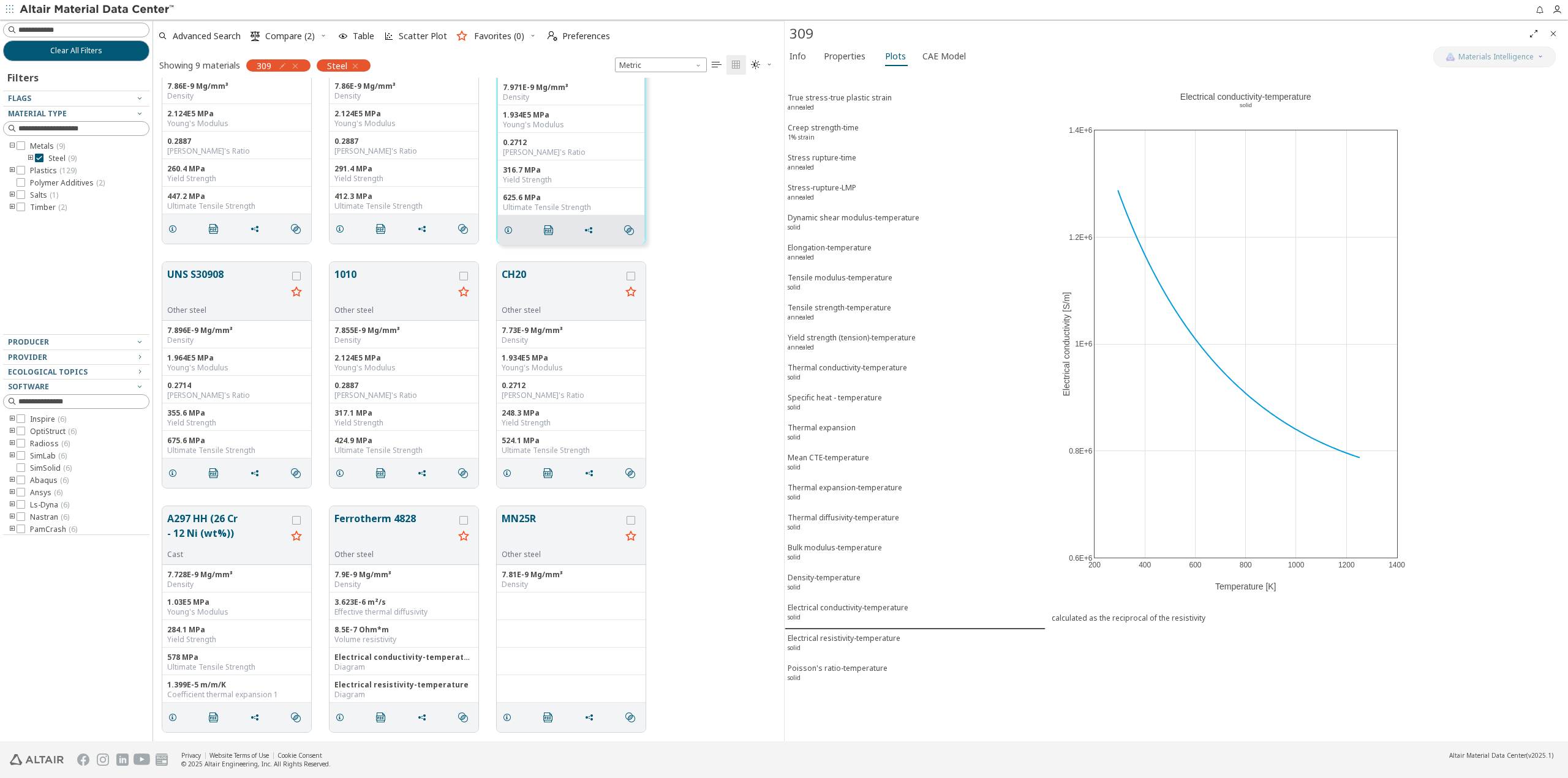
scroll to position [0, 0]
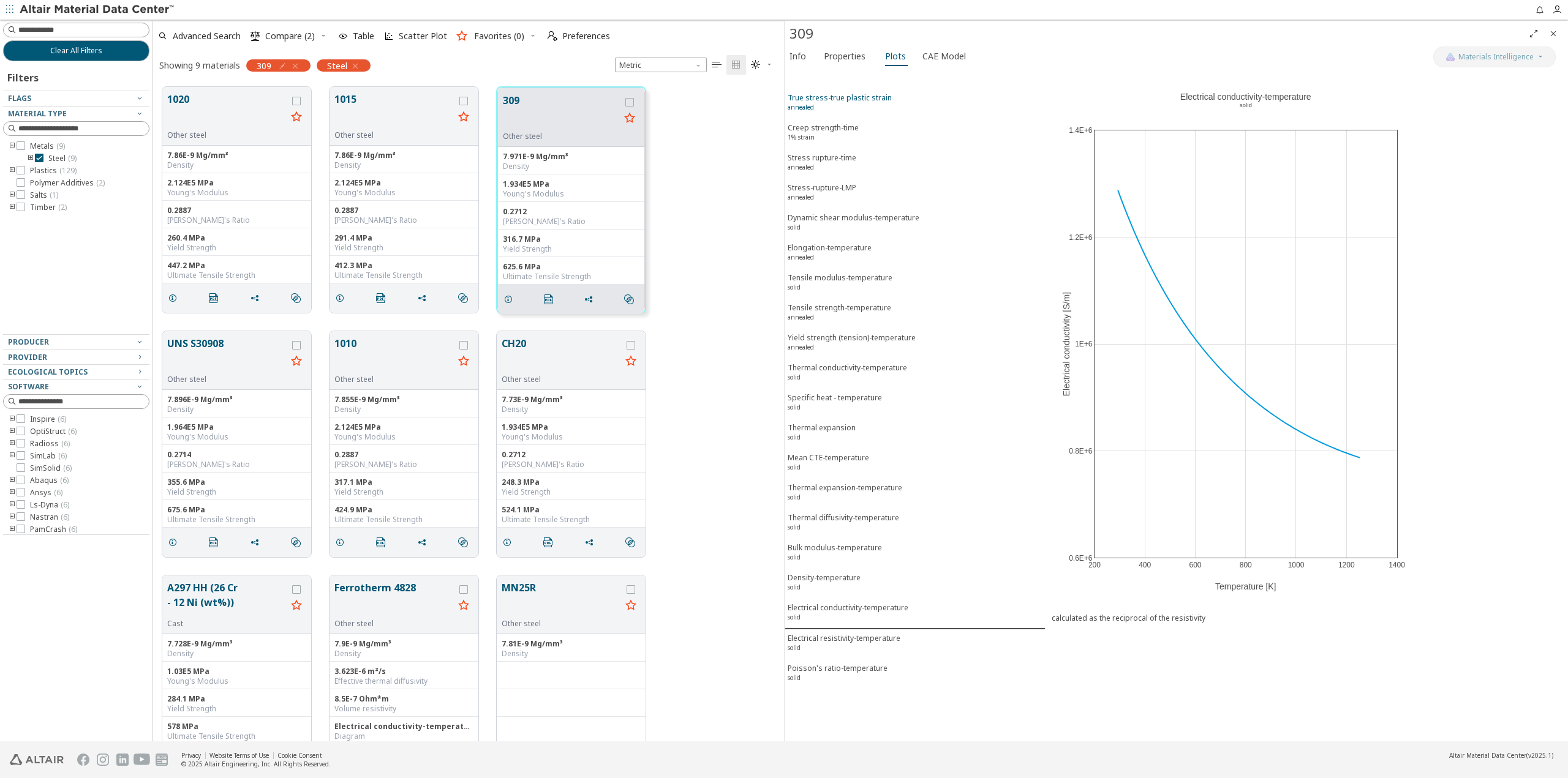
click at [849, 102] on div "True stress-true plastic strain annealed" at bounding box center [839, 104] width 104 height 23
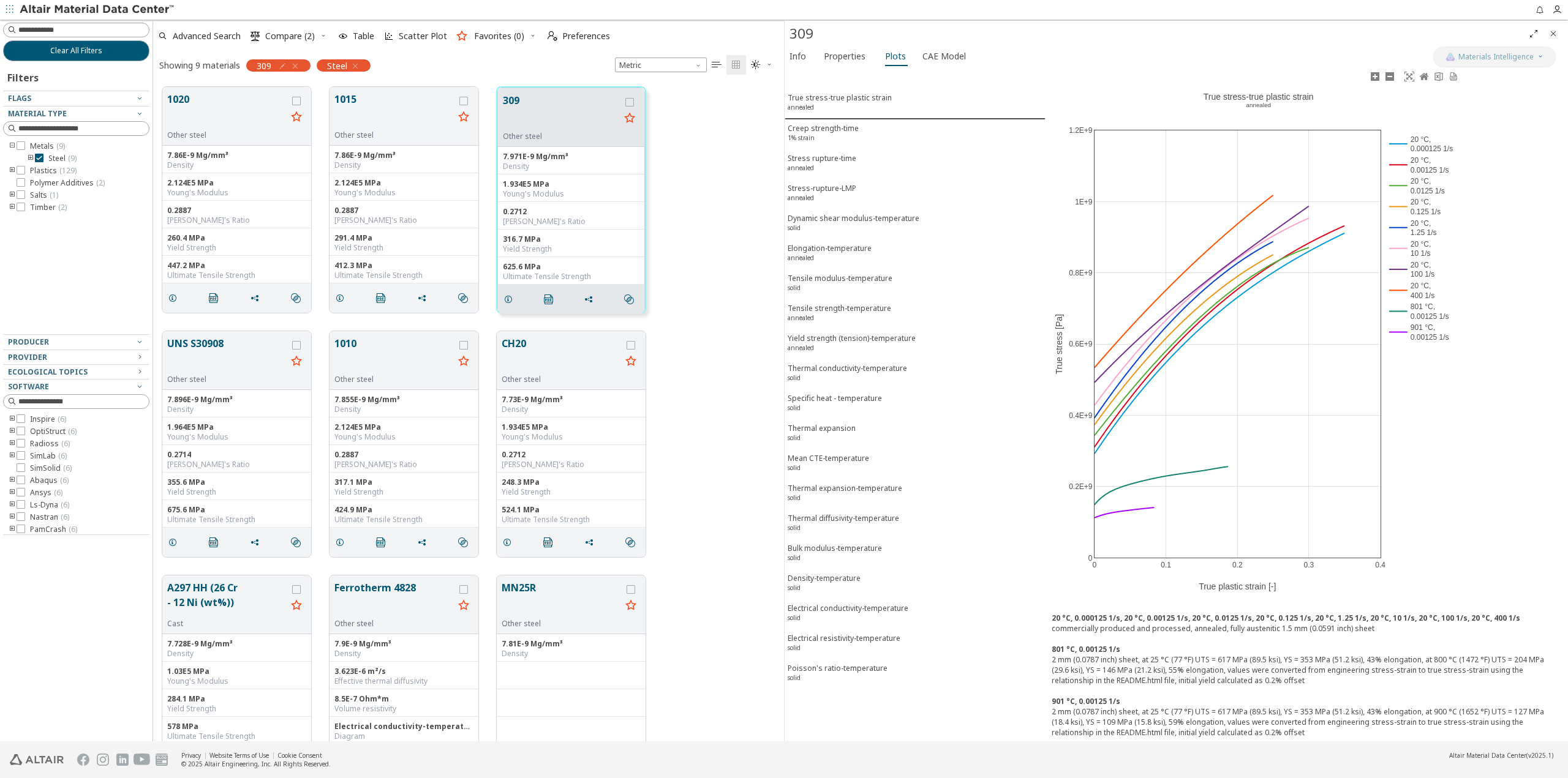
click at [1431, 331] on rect at bounding box center [1423, 331] width 74 height 21
click at [1421, 309] on rect at bounding box center [1423, 311] width 74 height 21
click at [1421, 294] on rect at bounding box center [1423, 290] width 74 height 21
click at [1422, 275] on rect at bounding box center [1423, 269] width 74 height 21
click at [1422, 254] on rect at bounding box center [1423, 249] width 74 height 21
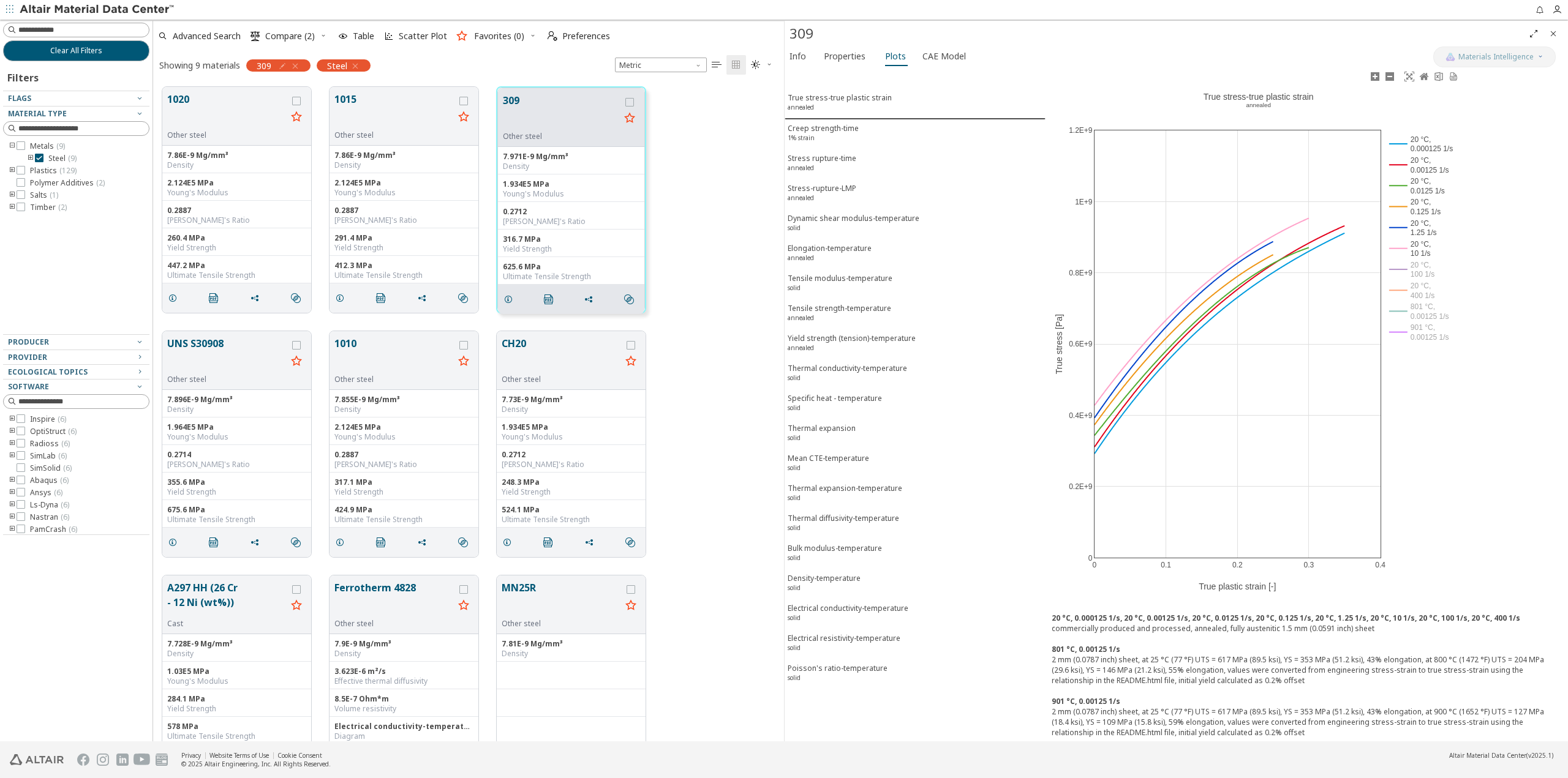
click at [1422, 232] on rect at bounding box center [1423, 228] width 74 height 21
click at [1423, 212] on rect at bounding box center [1423, 207] width 74 height 21
click at [1429, 183] on rect at bounding box center [1423, 186] width 74 height 21
click at [1435, 164] on rect at bounding box center [1423, 165] width 74 height 21
click at [1437, 75] on icon at bounding box center [1438, 76] width 8 height 10
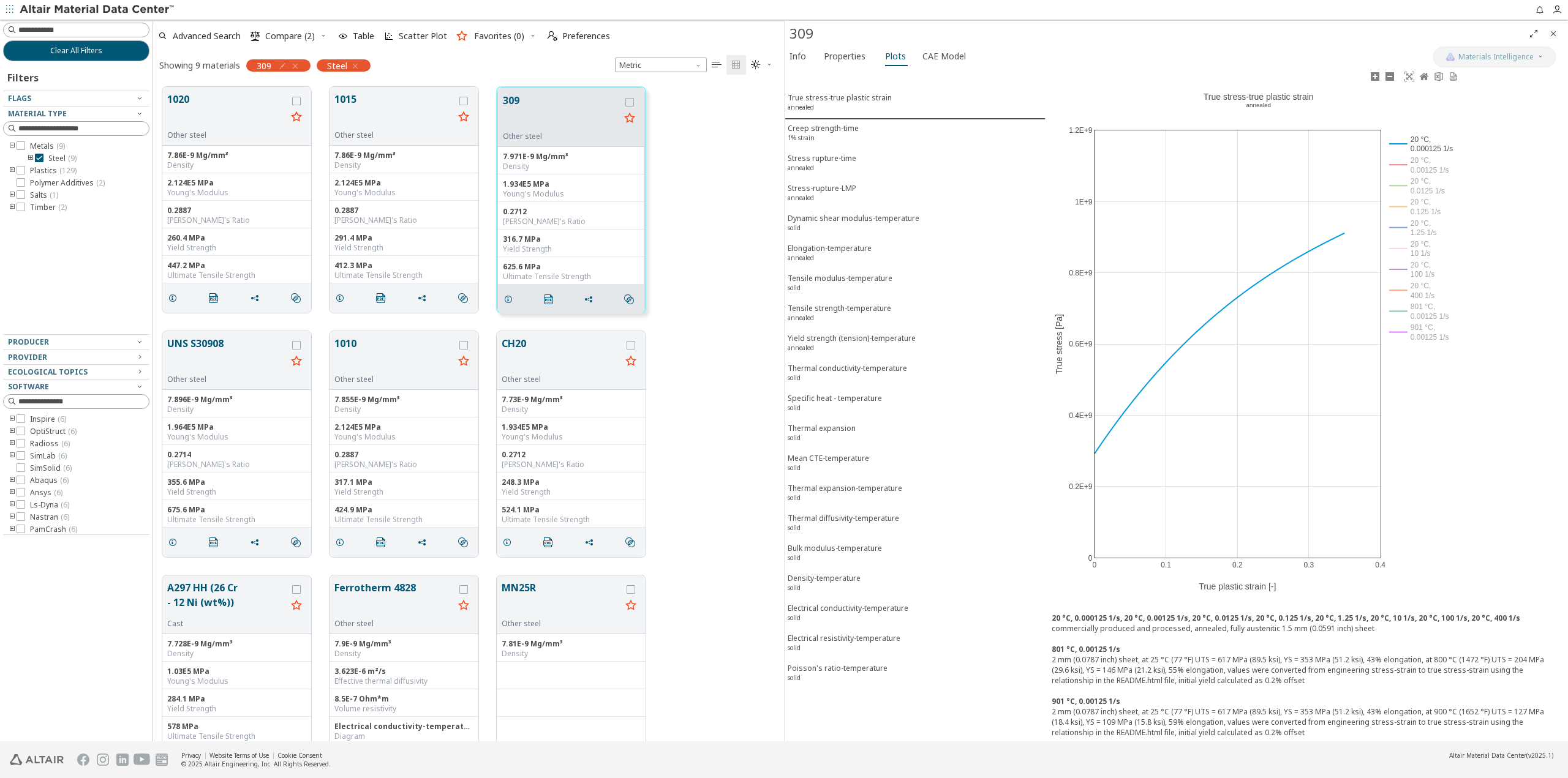
click at [1415, 489] on div "0 0.1 0.2 0.3 0.4 0 0.2E+9 0.4E+9 0.6E+9 0.8E+9 1E+9 1.2E+9 True stress-true pl…" at bounding box center [1257, 338] width 426 height 538
